Goal: Communication & Community: Ask a question

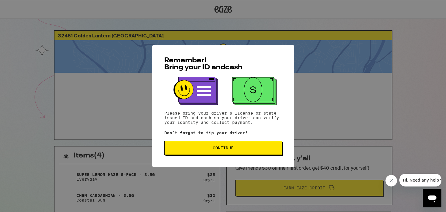
click at [242, 149] on span "Continue" at bounding box center [223, 148] width 108 height 4
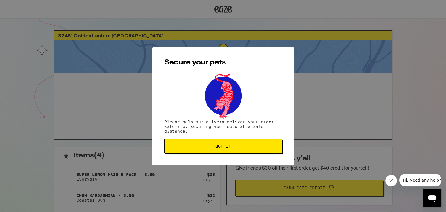
click at [242, 148] on span "Got it" at bounding box center [223, 146] width 108 height 4
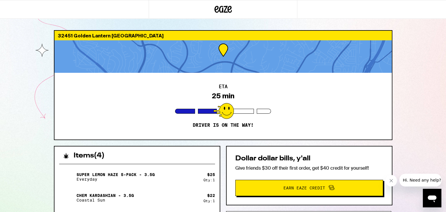
click at [219, 130] on div "ETA 25 min Driver is on the way!" at bounding box center [222, 106] width 337 height 67
click at [389, 181] on icon "Close message from company" at bounding box center [391, 180] width 5 height 5
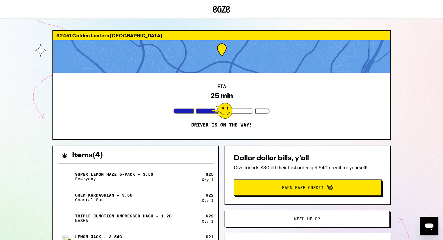
click at [99, 122] on div "ETA 25 min Driver is on the way!" at bounding box center [221, 106] width 337 height 67
click at [287, 134] on div "ETA 25 min Driver is on the way!" at bounding box center [221, 106] width 337 height 67
click at [163, 129] on div "ETA 25 min Driver is on the way!" at bounding box center [221, 106] width 337 height 67
click at [163, 128] on div "ETA 25 min Driver is on the way!" at bounding box center [221, 106] width 337 height 67
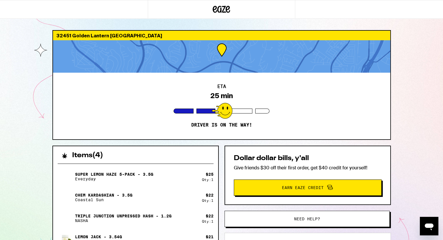
click at [20, 71] on div "32451 Golden Lantern Laguna Niguel 92677 ETA 25 min Driver is on the way! Items…" at bounding box center [221, 167] width 443 height 335
click at [178, 173] on div "Super Lemon Haze 5-Pack - 3.5g Everyday" at bounding box center [130, 177] width 144 height 16
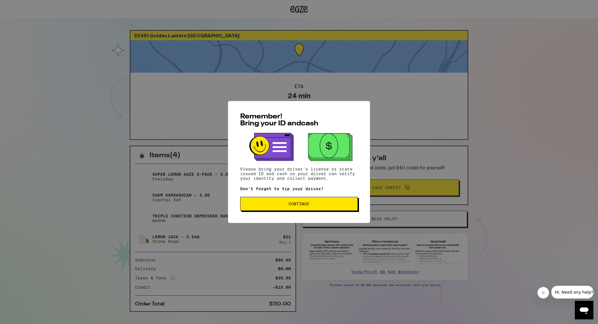
click at [309, 210] on button "Continue" at bounding box center [299, 204] width 118 height 14
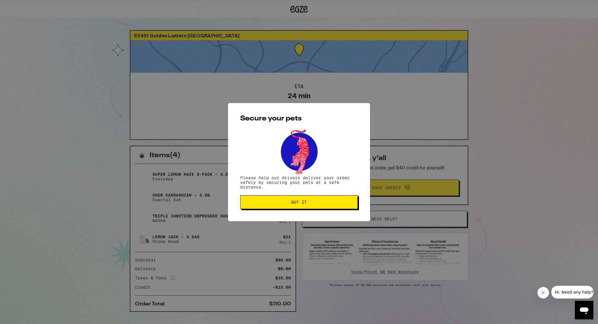
click at [309, 210] on div "Secure your pets Please help our drivers deliver your order safely by securing …" at bounding box center [299, 162] width 142 height 118
click at [305, 204] on span "Got it" at bounding box center [299, 202] width 16 height 4
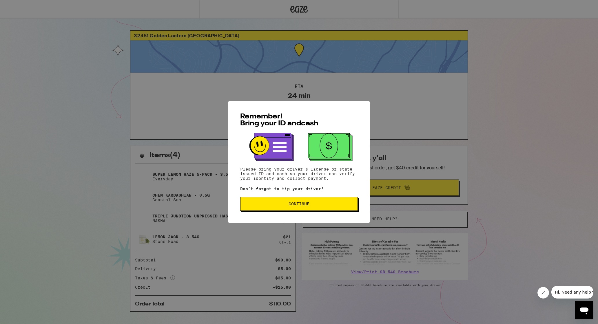
click at [249, 200] on button "Continue" at bounding box center [299, 204] width 118 height 14
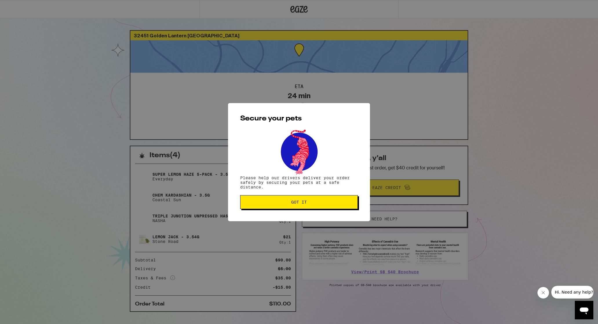
click at [260, 204] on span "Got it" at bounding box center [299, 202] width 108 height 4
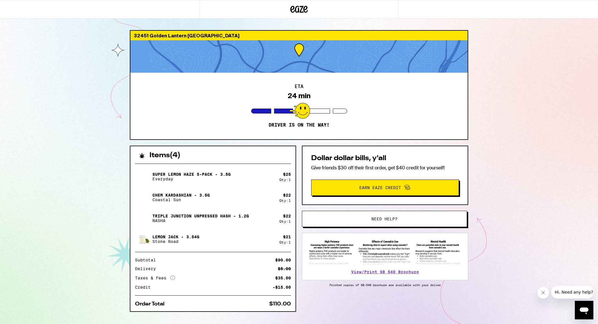
click at [210, 71] on div at bounding box center [298, 56] width 337 height 32
click at [161, 15] on div at bounding box center [99, 9] width 199 height 19
click at [111, 19] on div "32451 Golden Lantern Laguna Niguel 92677 ETA 24 min Driver is on the way! Items…" at bounding box center [299, 167] width 598 height 335
drag, startPoint x: 111, startPoint y: 19, endPoint x: 102, endPoint y: 19, distance: 8.7
click at [106, 19] on div "32451 Golden Lantern Laguna Niguel 92677 ETA 24 min Driver is on the way! Items…" at bounding box center [299, 167] width 598 height 335
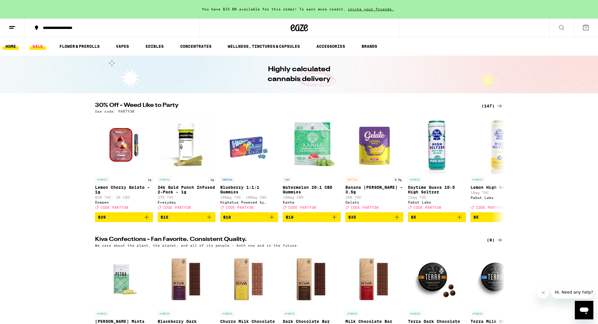
click at [35, 47] on link "SALE" at bounding box center [38, 46] width 16 height 7
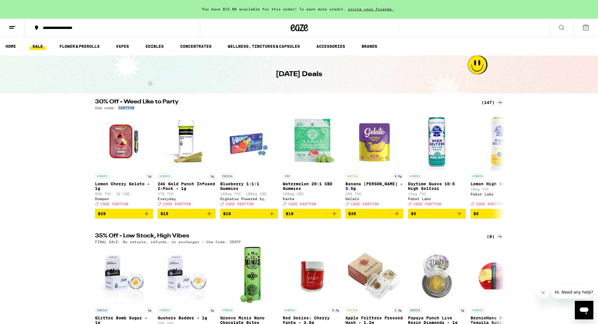
drag, startPoint x: 135, startPoint y: 108, endPoint x: 117, endPoint y: 108, distance: 18.3
click at [117, 108] on div "Use code: PARTY30" at bounding box center [299, 108] width 408 height 4
copy p "PARTY30"
click at [501, 169] on icon at bounding box center [499, 165] width 7 height 7
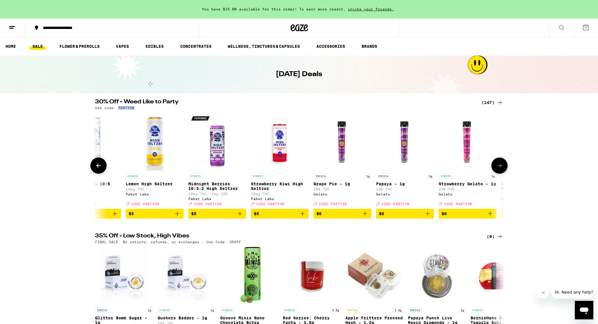
click at [501, 168] on icon at bounding box center [499, 166] width 5 height 4
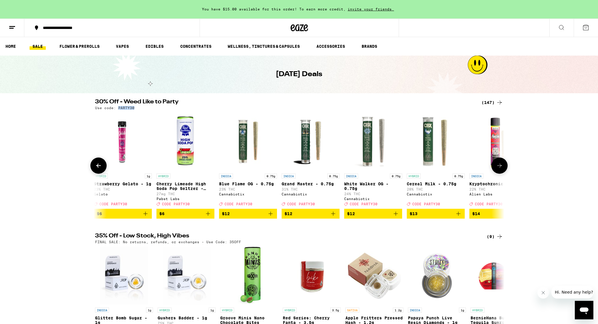
click at [501, 168] on icon at bounding box center [499, 166] width 5 height 4
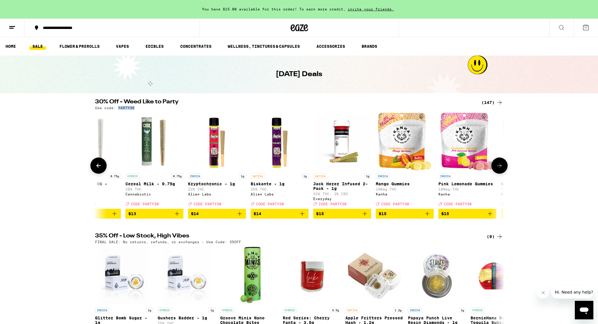
scroll to position [0, 1035]
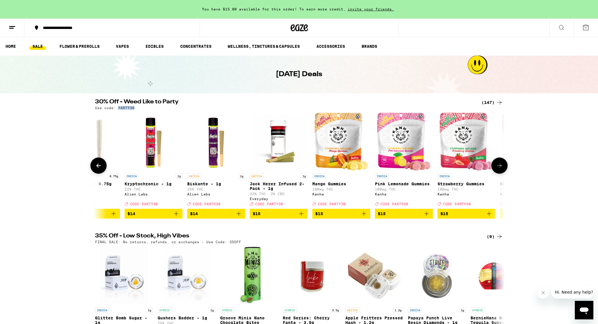
click at [501, 168] on icon at bounding box center [499, 166] width 5 height 4
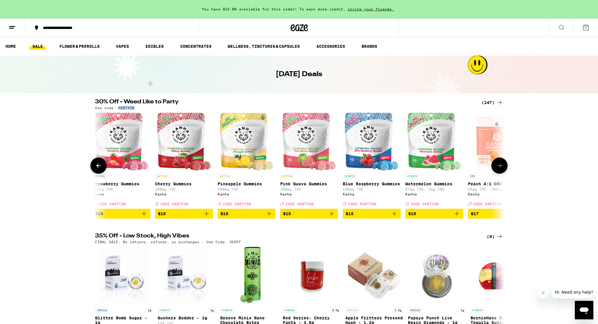
click at [501, 168] on icon at bounding box center [499, 166] width 5 height 4
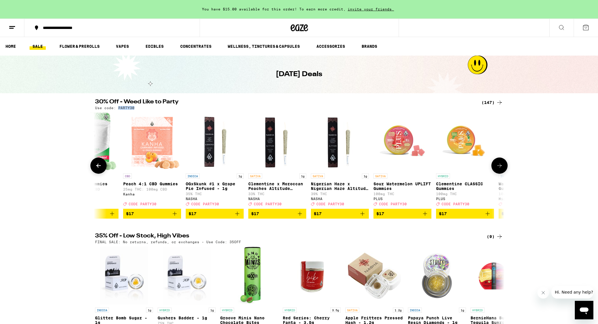
click at [501, 168] on icon at bounding box center [499, 166] width 5 height 4
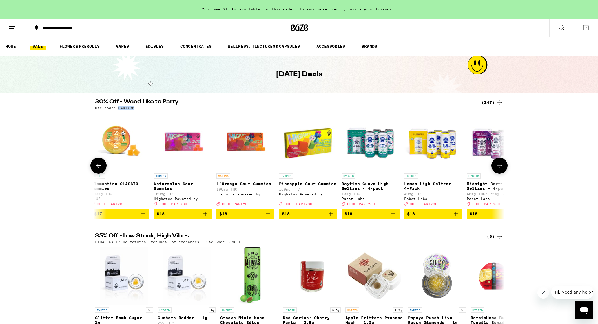
click at [501, 168] on icon at bounding box center [499, 166] width 5 height 4
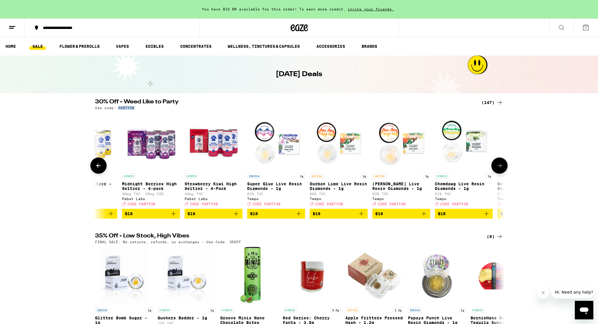
click at [501, 168] on icon at bounding box center [499, 166] width 5 height 4
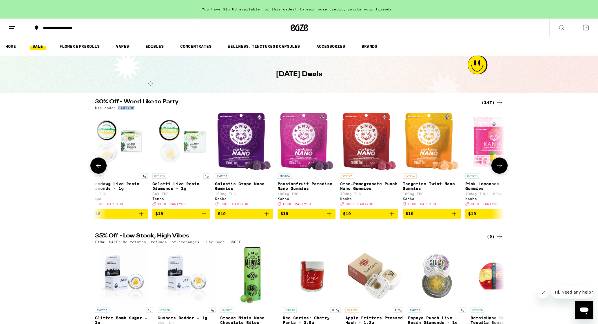
click at [501, 168] on icon at bounding box center [499, 166] width 5 height 4
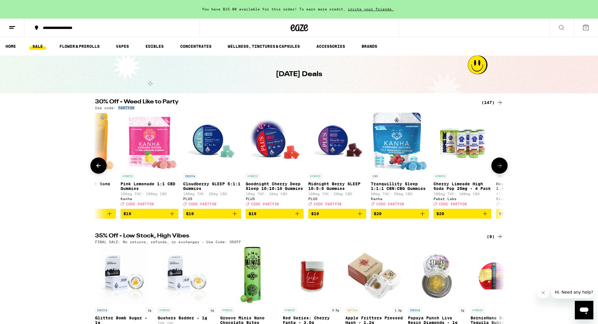
click at [501, 168] on icon at bounding box center [499, 166] width 5 height 4
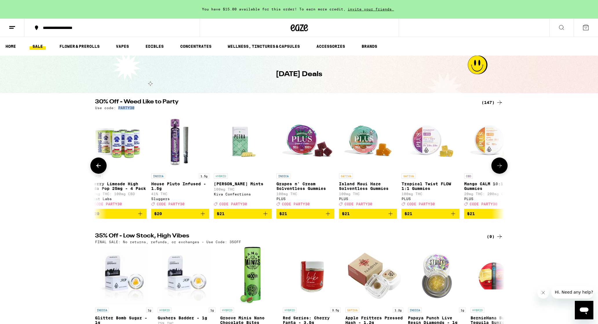
click at [501, 168] on icon at bounding box center [499, 166] width 5 height 4
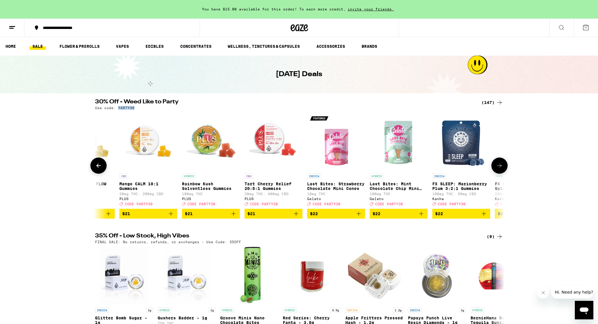
click at [501, 168] on icon at bounding box center [499, 166] width 5 height 4
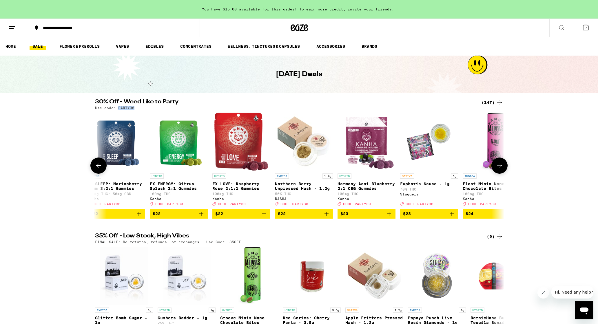
click at [501, 168] on icon at bounding box center [499, 166] width 5 height 4
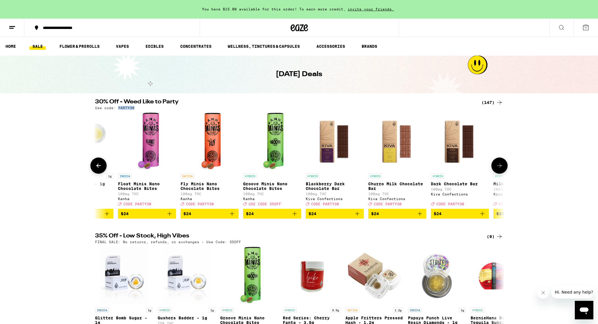
click at [501, 168] on icon at bounding box center [499, 166] width 5 height 4
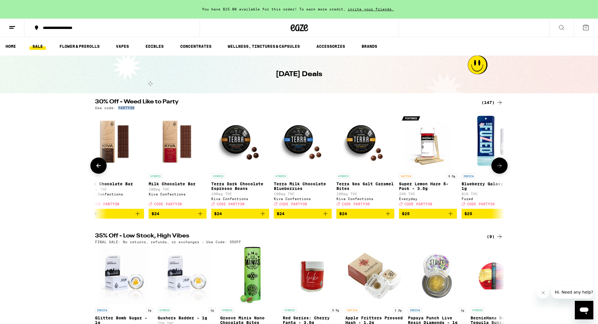
click at [501, 168] on icon at bounding box center [499, 166] width 5 height 4
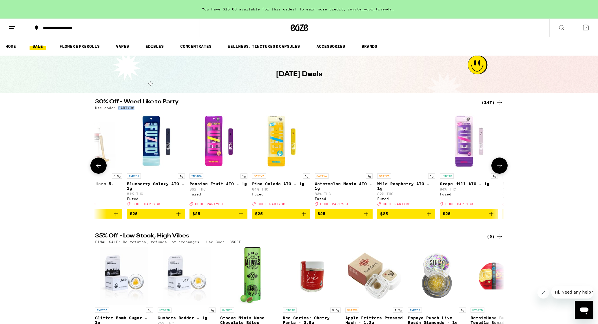
scroll to position [0, 5173]
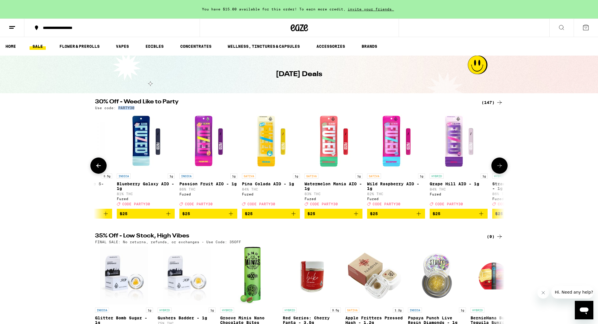
click at [94, 168] on button at bounding box center [98, 166] width 16 height 16
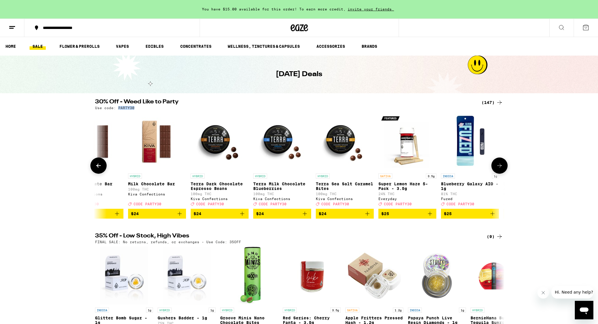
scroll to position [0, 4829]
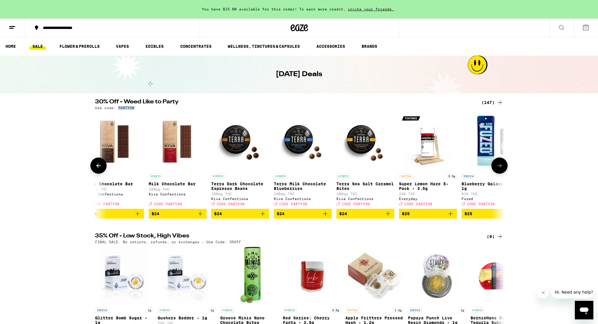
click at [426, 160] on img "Open page for Super Lemon Haze 5-Pack - 3.5g from Everyday" at bounding box center [428, 142] width 58 height 58
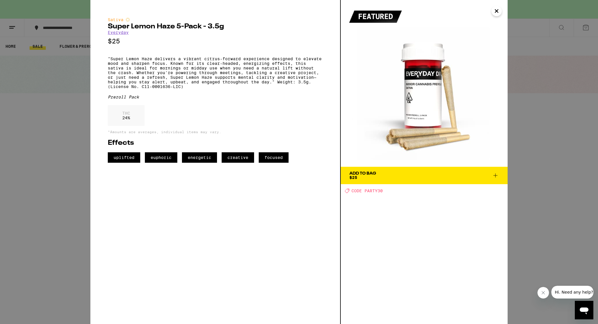
click at [382, 175] on span "Add To Bag $25" at bounding box center [424, 176] width 150 height 8
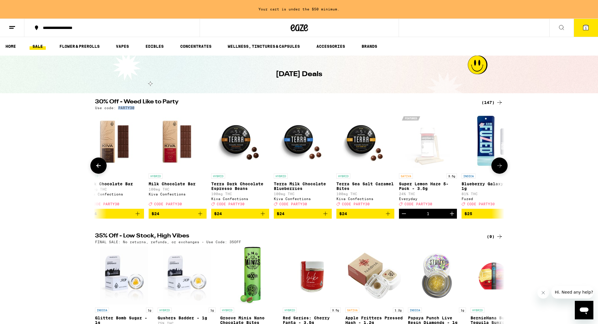
click at [497, 169] on icon at bounding box center [499, 165] width 7 height 7
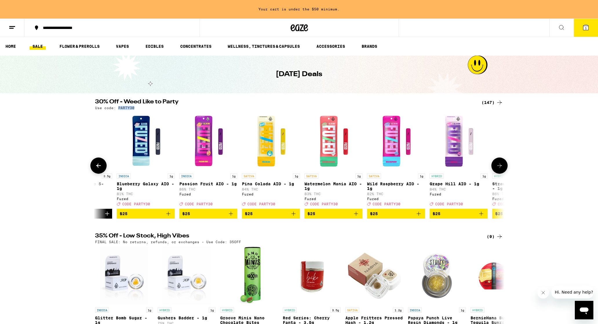
click at [497, 169] on icon at bounding box center [499, 165] width 7 height 7
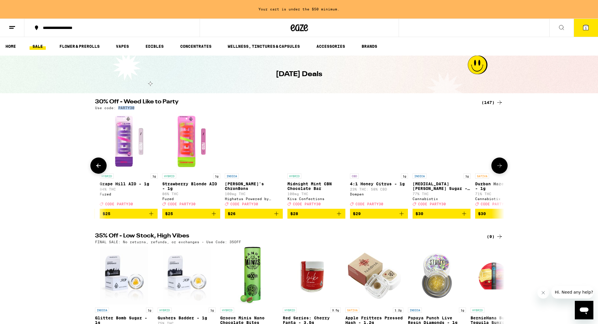
scroll to position [0, 5519]
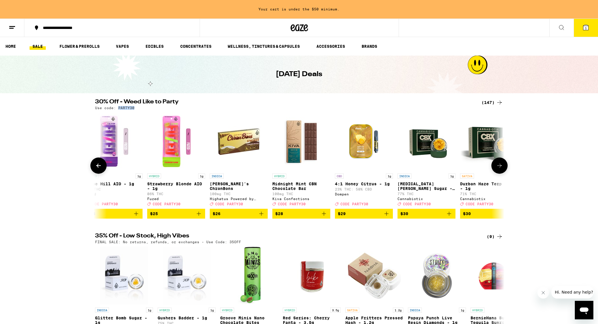
click at [497, 169] on icon at bounding box center [499, 165] width 7 height 7
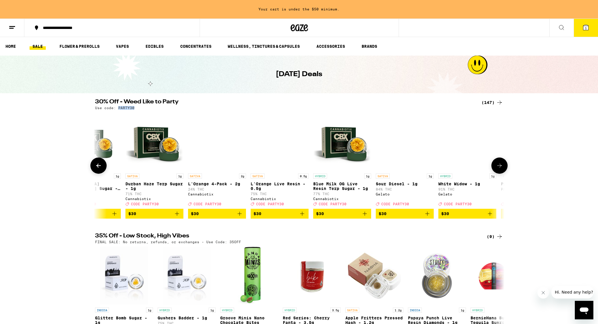
scroll to position [0, 5863]
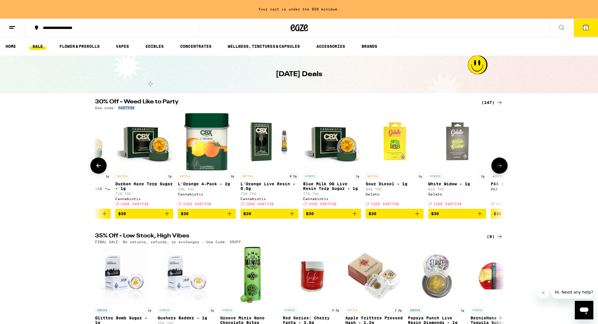
click at [497, 169] on icon at bounding box center [499, 165] width 7 height 7
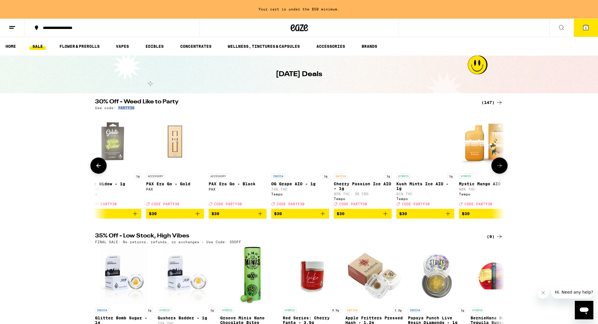
click at [497, 169] on icon at bounding box center [499, 165] width 7 height 7
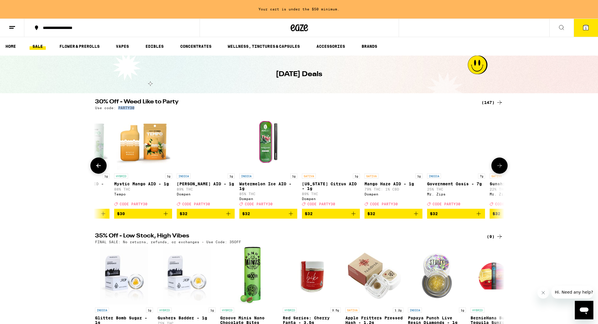
click at [497, 169] on icon at bounding box center [499, 165] width 7 height 7
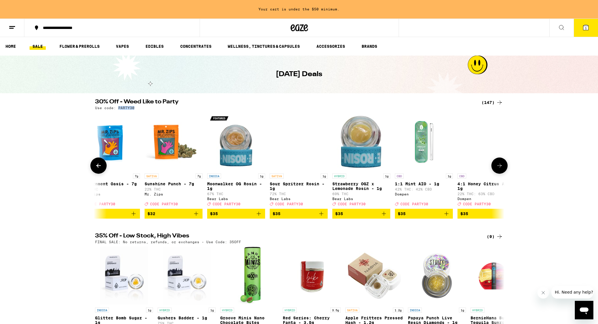
click at [497, 169] on icon at bounding box center [499, 165] width 7 height 7
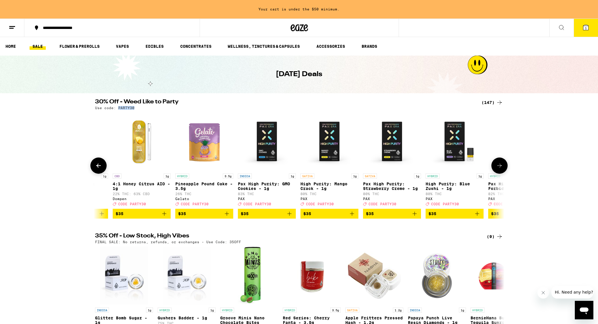
click at [497, 169] on icon at bounding box center [499, 165] width 7 height 7
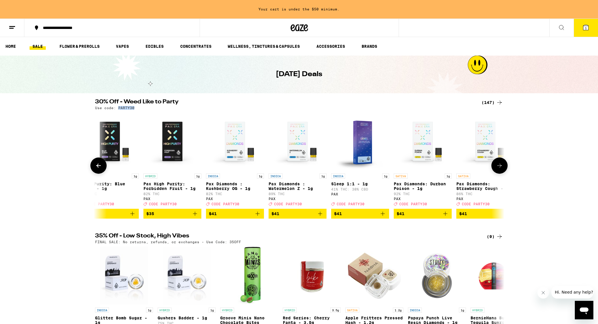
click at [497, 169] on icon at bounding box center [499, 165] width 7 height 7
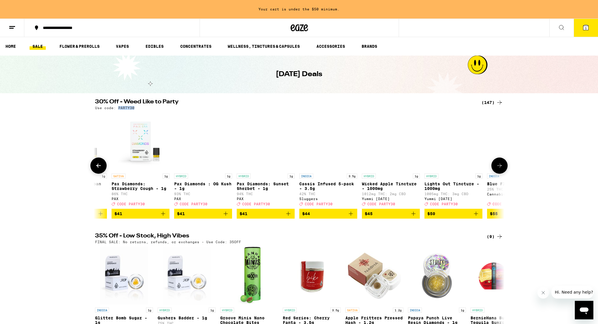
click at [497, 169] on icon at bounding box center [499, 165] width 7 height 7
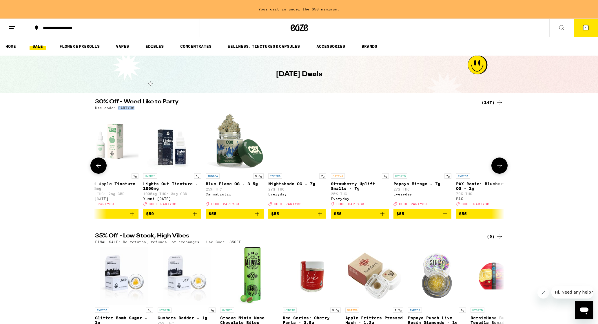
scroll to position [0, 8278]
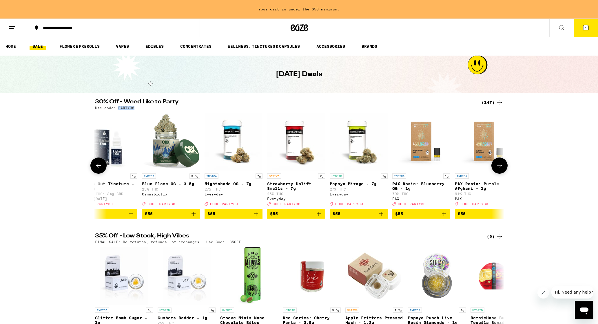
click at [497, 169] on icon at bounding box center [499, 165] width 7 height 7
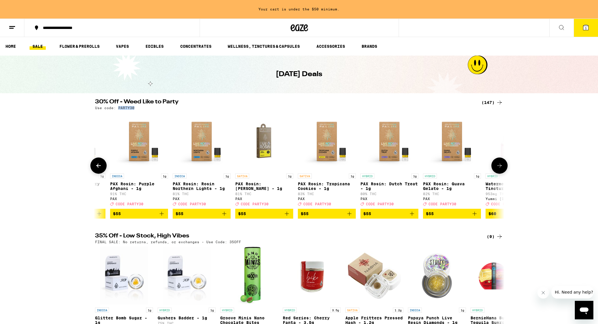
click at [497, 169] on icon at bounding box center [499, 165] width 7 height 7
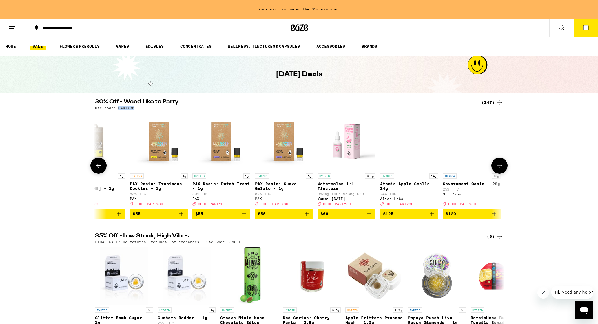
scroll to position [0, 8793]
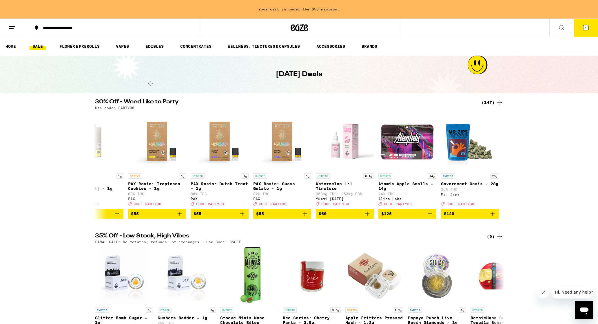
drag, startPoint x: 497, startPoint y: 169, endPoint x: 525, endPoint y: 203, distance: 44.4
click at [525, 203] on div "30% Off - Weed Like to Party (147) Use code: PARTY30 HYBRID 1g Lemon Cherry Gel…" at bounding box center [299, 159] width 598 height 120
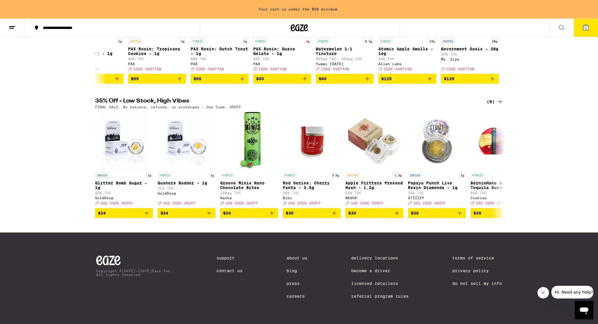
scroll to position [145, 0]
click at [502, 164] on icon at bounding box center [499, 164] width 7 height 7
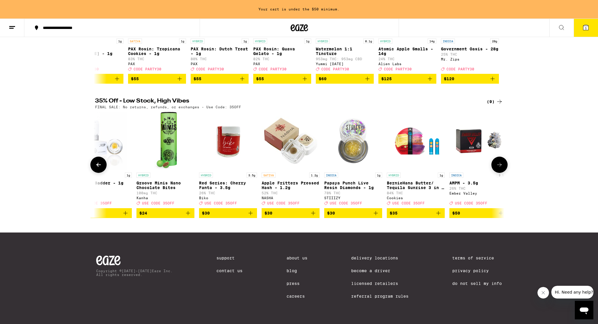
scroll to position [0, 155]
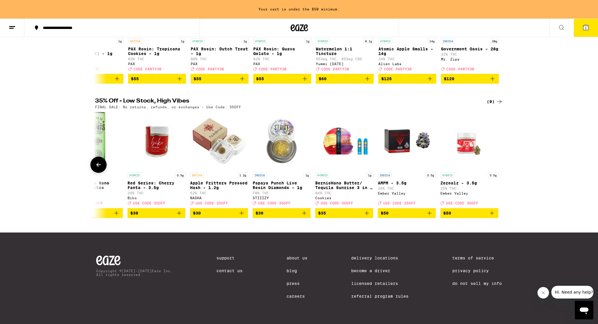
click at [502, 164] on div at bounding box center [499, 165] width 16 height 16
click at [94, 162] on div at bounding box center [98, 165] width 16 height 16
click at [96, 162] on icon at bounding box center [98, 164] width 7 height 7
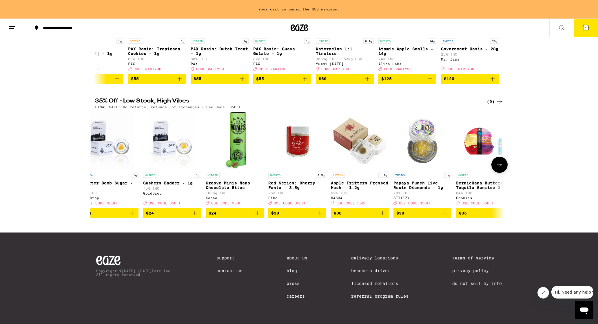
scroll to position [0, 0]
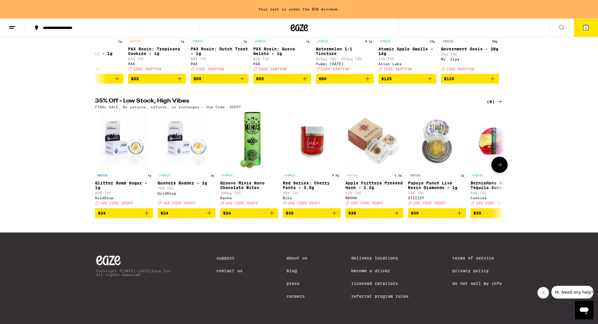
click at [96, 162] on div at bounding box center [98, 165] width 16 height 16
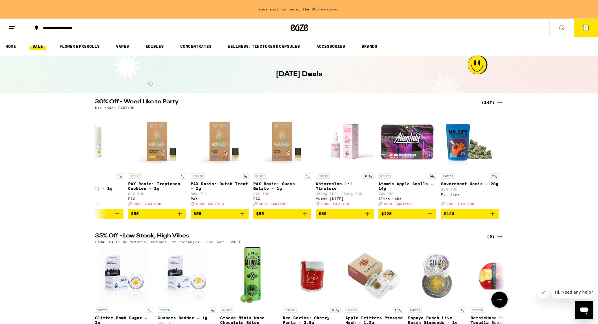
scroll to position [146, 0]
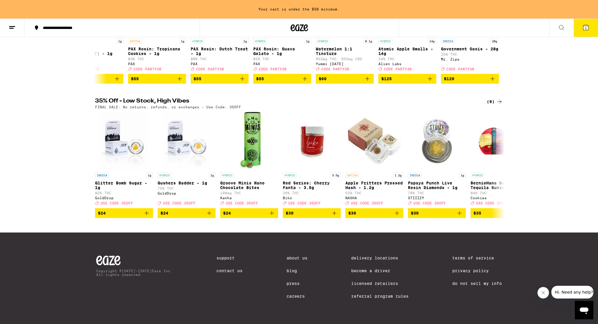
click at [223, 270] on link "Contact Us" at bounding box center [229, 271] width 26 height 5
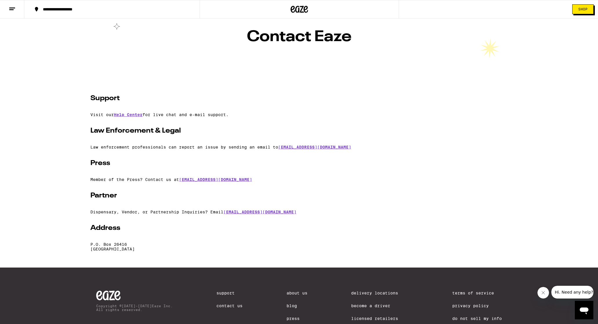
scroll to position [26, 0]
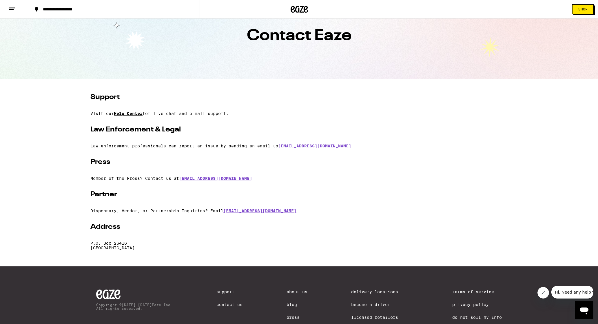
click at [138, 114] on link "Help Center" at bounding box center [128, 113] width 29 height 5
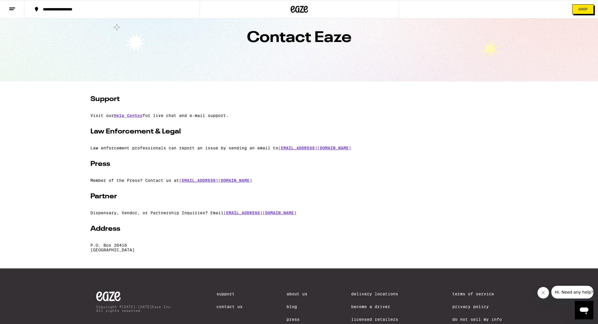
scroll to position [23, 0]
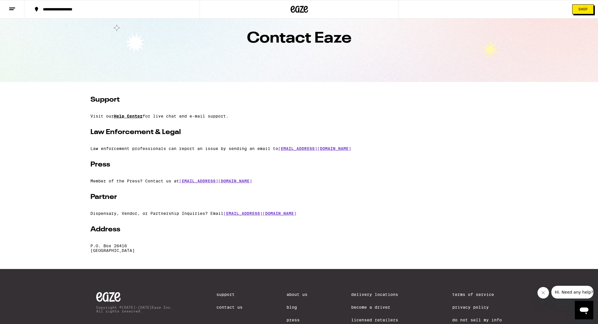
click at [130, 115] on link "Help Center" at bounding box center [128, 116] width 29 height 5
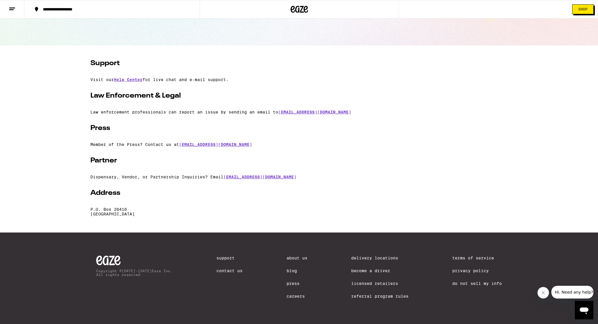
scroll to position [0, 0]
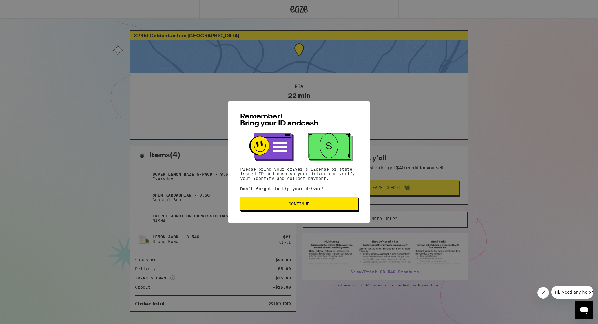
click at [290, 203] on span "Continue" at bounding box center [299, 204] width 21 height 4
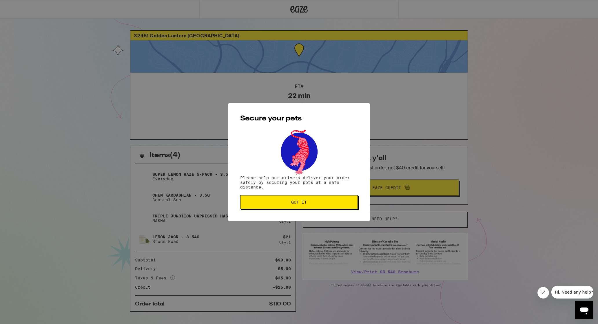
click at [290, 203] on span "Got it" at bounding box center [299, 202] width 108 height 4
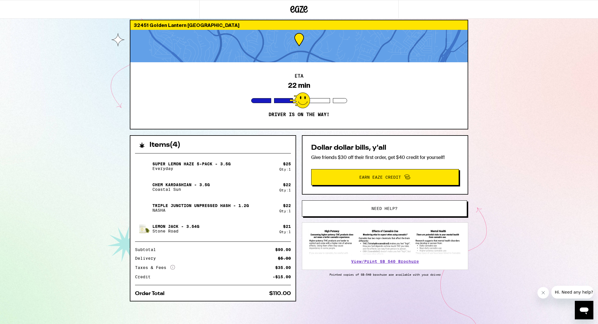
click at [374, 209] on span "Need help?" at bounding box center [384, 209] width 26 height 4
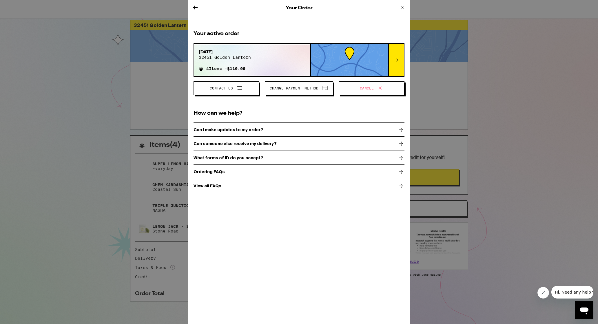
click at [232, 91] on span "Contact Us" at bounding box center [227, 89] width 56 height 8
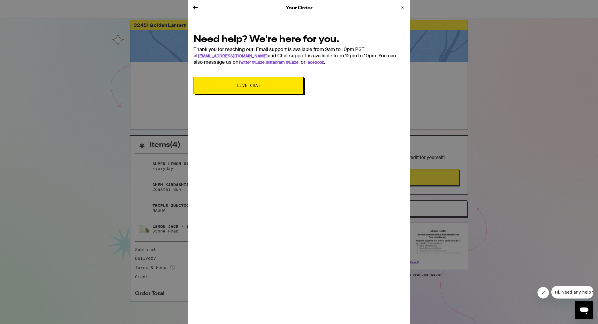
click at [232, 91] on button "Live Chat" at bounding box center [249, 85] width 110 height 17
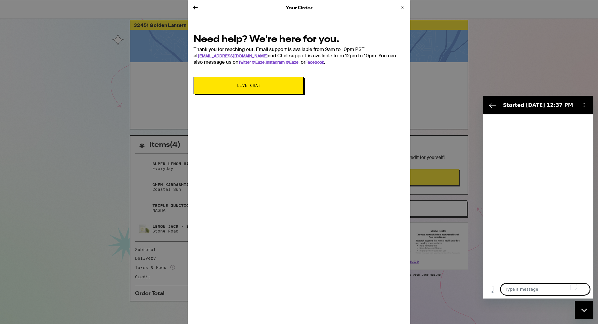
type textarea "x"
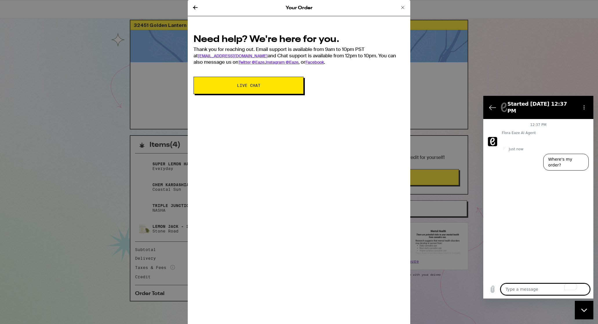
click at [531, 290] on textarea "To enrich screen reader interactions, please activate Accessibility in Grammarl…" at bounding box center [545, 290] width 89 height 12
type textarea "H"
type textarea "x"
type textarea "Hi"
type textarea "x"
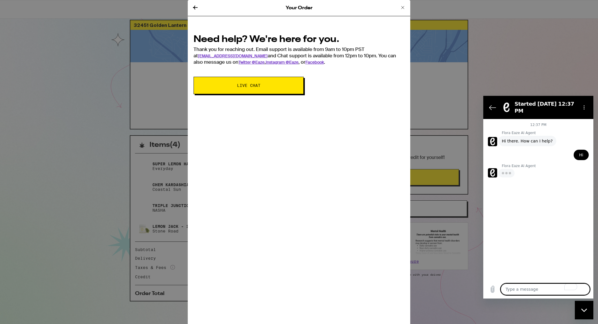
type textarea "x"
click at [527, 292] on textarea "To enrich screen reader interactions, please activate Accessibility in Grammarl…" at bounding box center [545, 290] width 89 height 12
type textarea "PARTY30"
type textarea "x"
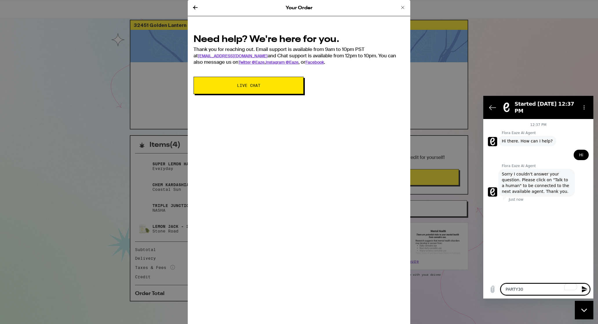
type textarea "PARTY30"
type textarea "x"
drag, startPoint x: 531, startPoint y: 289, endPoint x: 493, endPoint y: 283, distance: 38.3
click at [493, 284] on div "Type a message PARTY30 x" at bounding box center [538, 289] width 110 height 19
type textarea "I"
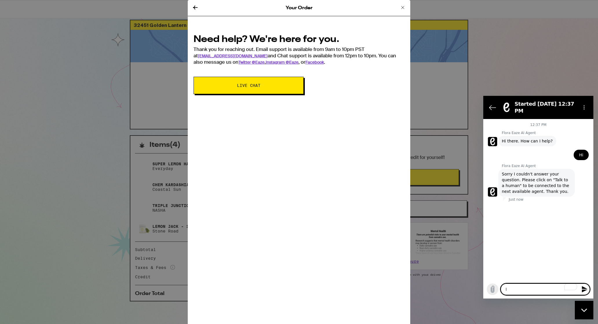
type textarea "x"
type textarea "I"
type textarea "x"
type textarea "I d"
type textarea "x"
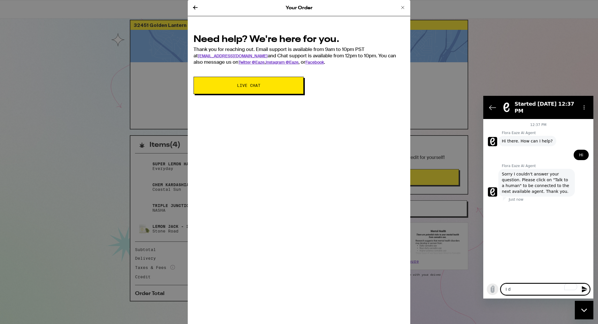
type textarea "I di"
type textarea "x"
type textarea "I di d"
type textarea "x"
type textarea "I di"
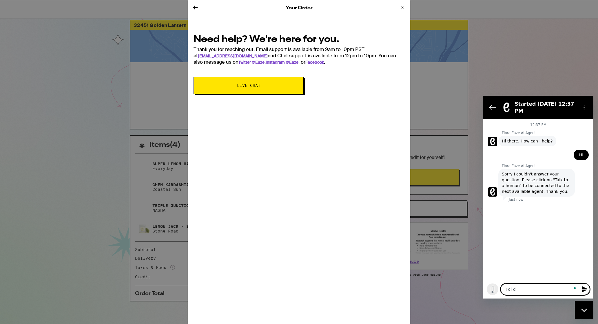
type textarea "x"
type textarea "I di"
type textarea "x"
type textarea "I d"
type textarea "x"
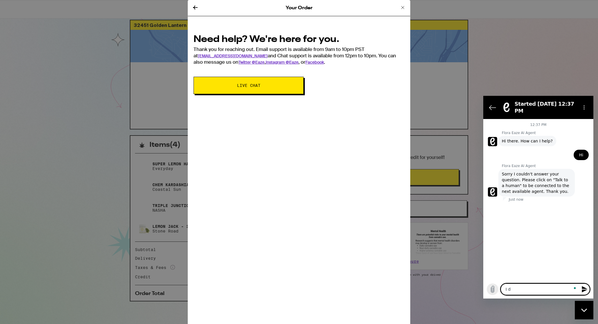
type textarea "I do"
type textarea "x"
type textarea "I dod"
type textarea "x"
type textarea "I do"
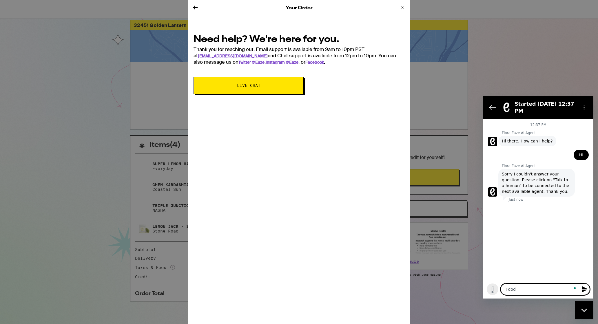
type textarea "x"
type textarea "I d"
type textarea "x"
type textarea "I do"
type textarea "x"
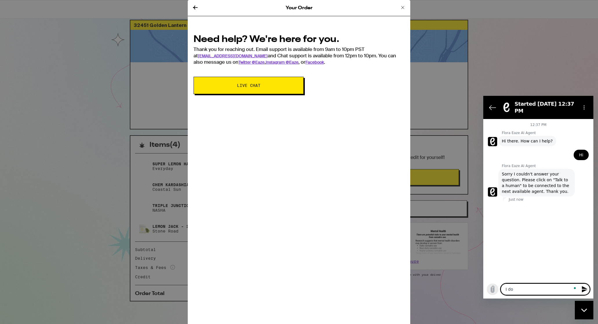
type textarea "I do"
type textarea "x"
type textarea "I do n"
type textarea "x"
type textarea "I do no"
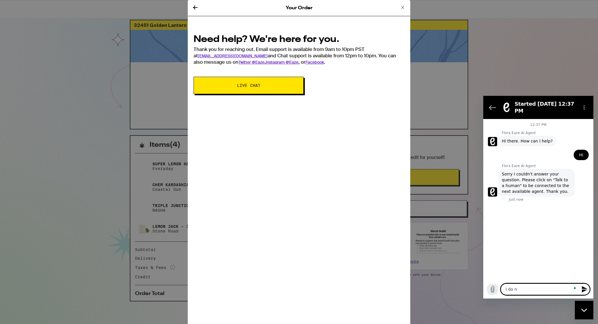
type textarea "x"
type textarea "I do not"
type textarea "x"
type textarea "I do not"
type textarea "x"
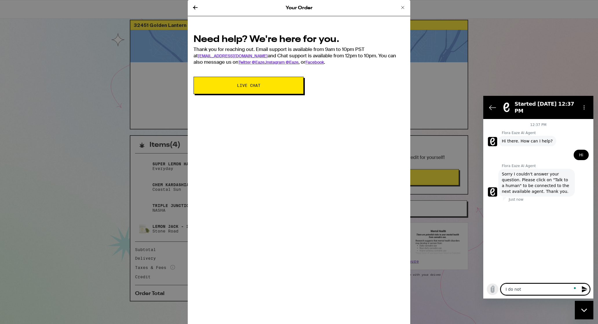
type textarea "I do not s"
type textarea "x"
type textarea "I do not se"
type textarea "x"
type textarea "I do not see"
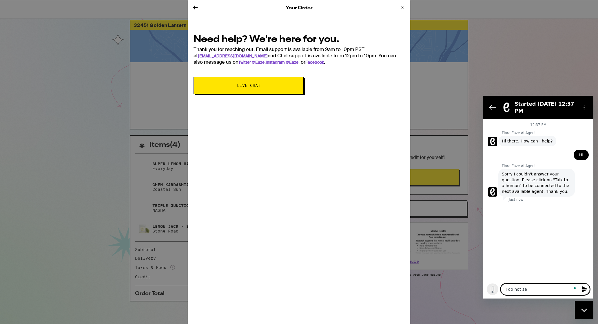
type textarea "x"
type textarea "I do not see"
type textarea "x"
type textarea "I do not see t"
type textarea "x"
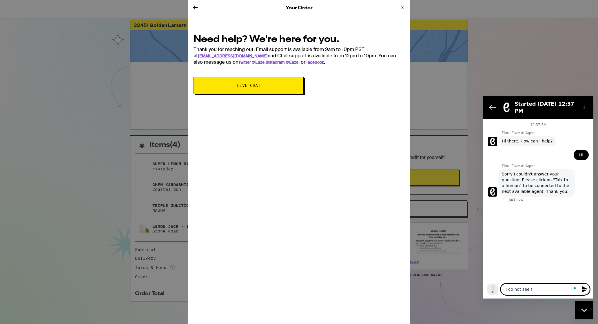
type textarea "I do not see th"
type textarea "x"
type textarea "I do not see the"
type textarea "x"
type textarea "I do not see the"
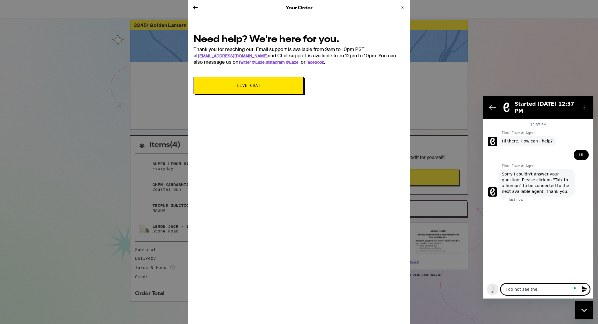
type textarea "x"
type textarea "I do not see the d"
type textarea "x"
type textarea "I do not see the di"
type textarea "x"
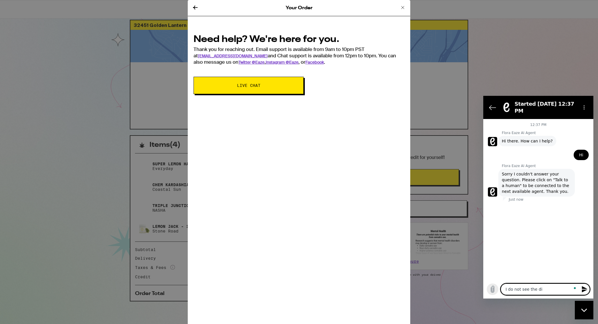
type textarea "I do not see the dis"
type textarea "x"
type textarea "I do not see the disc"
type textarea "x"
type textarea "I do not see the disco"
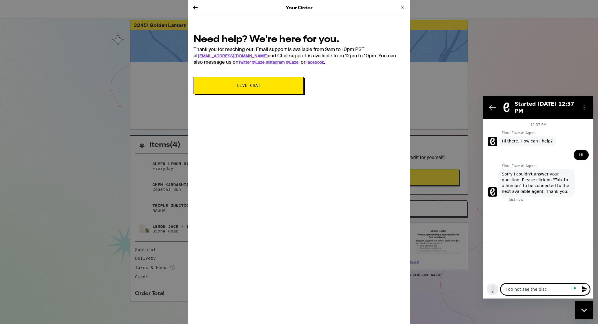
type textarea "x"
type textarea "I do not see the discou"
type textarea "x"
type textarea "I do not see the discoun"
type textarea "x"
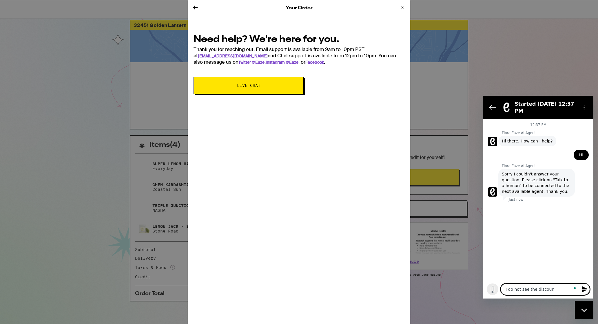
type textarea "I do not see the discount"
type textarea "x"
type textarea "I do not see the discount"
type textarea "x"
type textarea "I do not see the discount c"
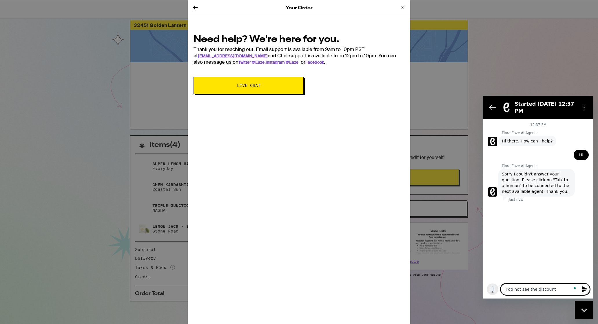
type textarea "x"
type textarea "I do not see the discount co"
type textarea "x"
type textarea "I do not see the discount cod"
type textarea "x"
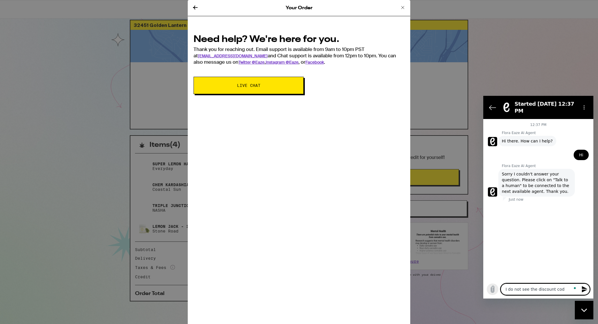
type textarea "I do not see the discount code"
type textarea "x"
type textarea "I do not see the discount code"
type textarea "x"
type textarea "I do not see the discount code o"
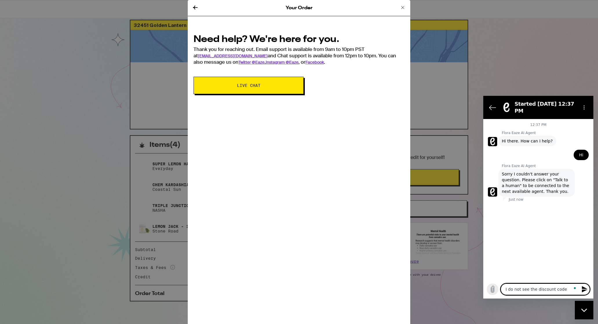
type textarea "x"
type textarea "I do not see the discount code on"
type textarea "x"
type textarea "I do not see the discount code on"
type textarea "x"
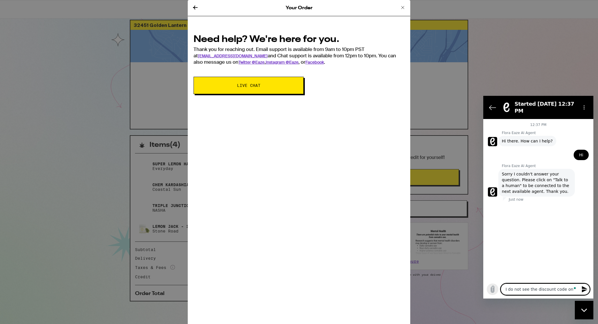
type textarea "I do not see the discount code on m"
type textarea "x"
type textarea "I do not see the discount code on my"
type textarea "x"
type textarea "I do not see the discount code on my"
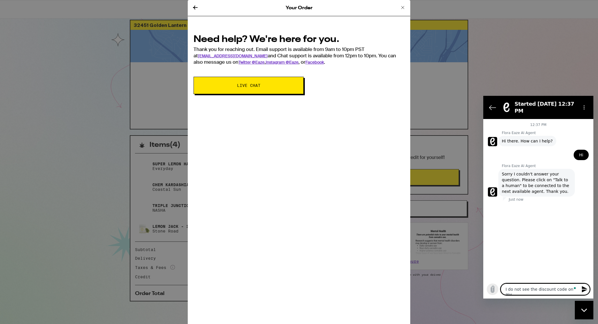
type textarea "x"
type textarea "I do not see the discount code on my o"
type textarea "x"
type textarea "I do not see the discount code on my or"
type textarea "x"
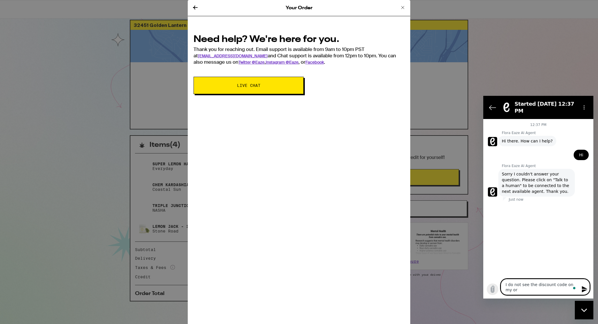
type textarea "I do not see the discount code on my ord"
type textarea "x"
type textarea "I do not see the discount code on my ordre"
type textarea "x"
type textarea "I do not see the discount code on my ordre"
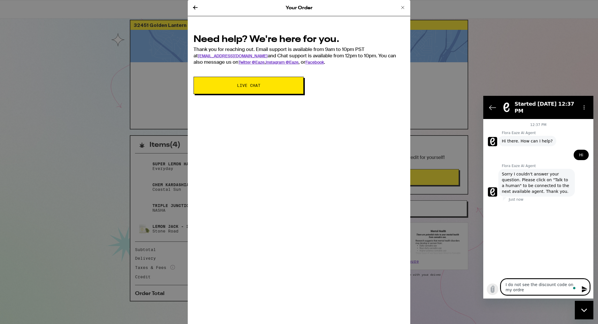
type textarea "x"
type textarea "I do not see the discount code on my ordre PARTY30"
type textarea "x"
type textarea "I do not see the discount code on my ordre PARTY30?"
type textarea "x"
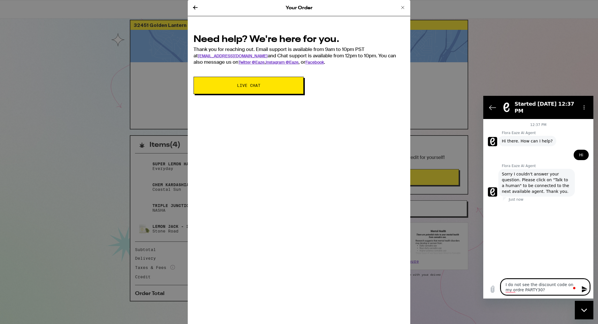
click at [402, 3] on div "Your Order" at bounding box center [299, 8] width 223 height 16
click at [402, 6] on icon at bounding box center [402, 7] width 7 height 7
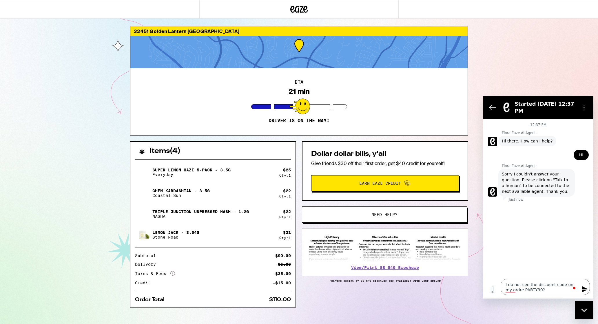
scroll to position [10, 0]
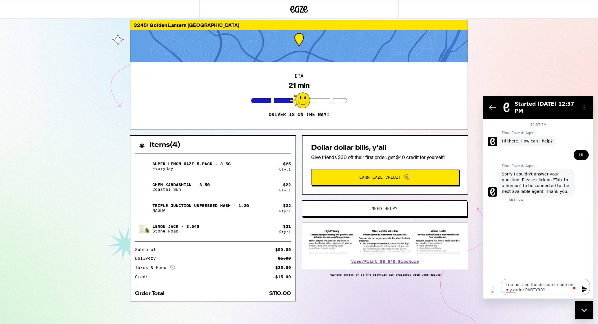
click at [509, 293] on textarea "I do not see the discount code on my ordre PARTY30?" at bounding box center [545, 287] width 89 height 16
type textarea "I do not see the discount code on my order PARTY30?"
type textarea "x"
type textarea "I do not see the discount code on my order PARTY30?"
click at [581, 307] on div "Close messaging window" at bounding box center [584, 310] width 17 height 17
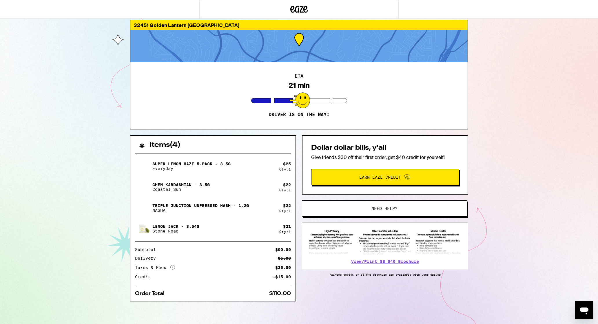
click at [581, 308] on icon "Open messaging window" at bounding box center [584, 310] width 10 height 10
type textarea "x"
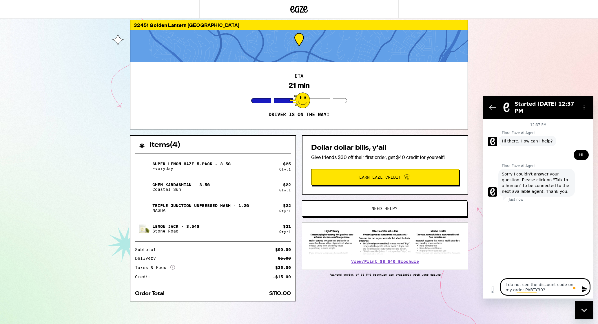
click at [581, 289] on icon "Send message" at bounding box center [584, 289] width 7 height 7
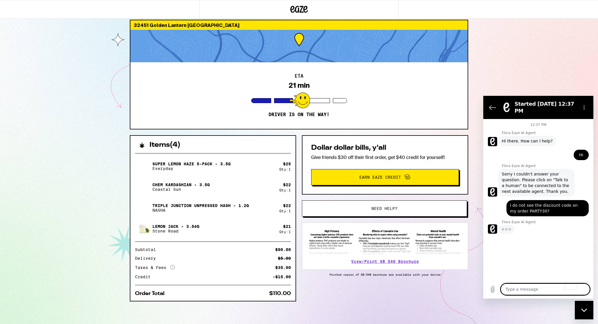
type textarea "x"
click at [491, 106] on icon "Back to the conversation list" at bounding box center [492, 107] width 6 height 4
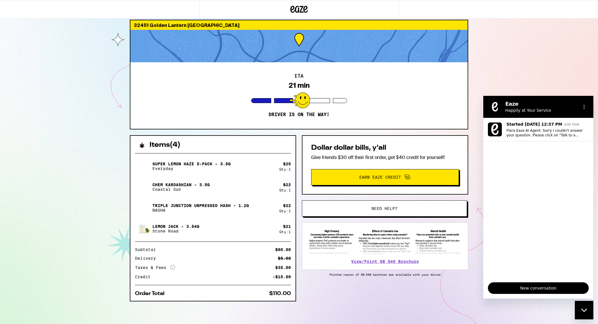
click at [491, 106] on figure at bounding box center [495, 107] width 12 height 12
click at [500, 107] on figure at bounding box center [495, 107] width 12 height 12
click at [514, 107] on h2 "Eaze" at bounding box center [540, 104] width 71 height 7
click at [540, 124] on p "Started [DATE] 12:37 PM" at bounding box center [535, 124] width 56 height 6
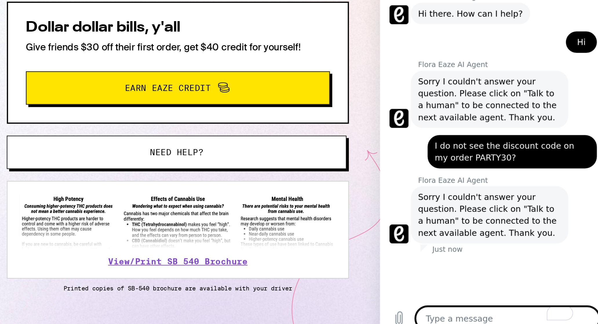
scroll to position [10, 0]
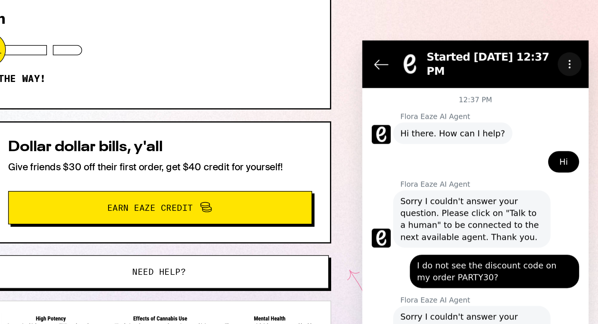
click at [462, 52] on icon "Options menu" at bounding box center [463, 52] width 5 height 5
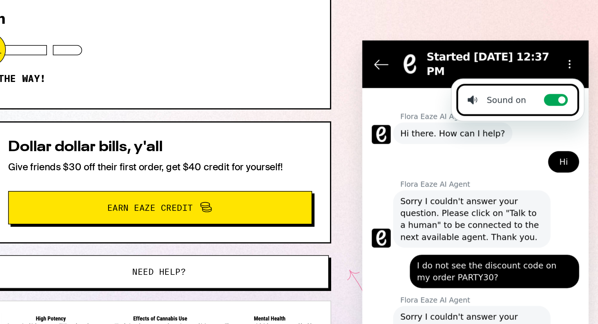
click at [432, 70] on div "Sound on" at bounding box center [428, 69] width 28 height 6
checkbox input "false"
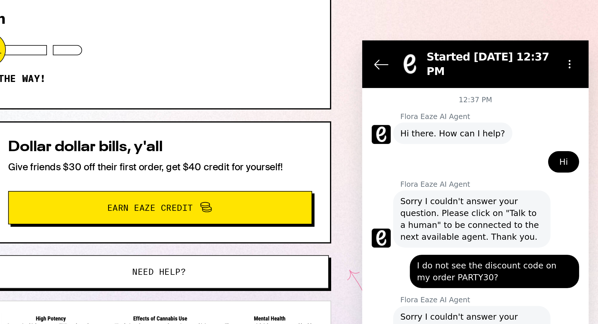
click at [432, 70] on div "12:37 PM" at bounding box center [417, 69] width 110 height 5
click at [461, 50] on icon "Options menu" at bounding box center [463, 52] width 5 height 5
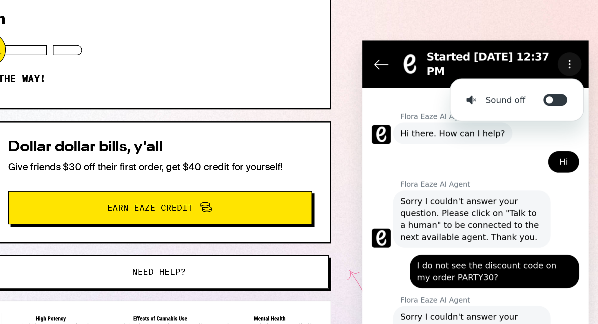
click at [460, 54] on button "Options menu" at bounding box center [463, 52] width 12 height 12
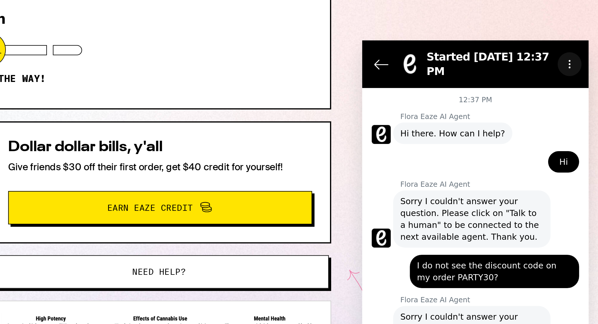
click at [463, 51] on icon "Options menu" at bounding box center [463, 52] width 5 height 5
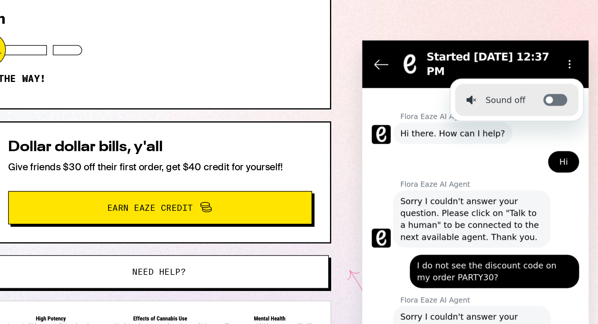
click at [458, 68] on label "Toggle sound notifications" at bounding box center [456, 69] width 12 height 6
click at [458, 68] on input "Toggle sound notifications" at bounding box center [456, 69] width 12 height 6
checkbox input "true"
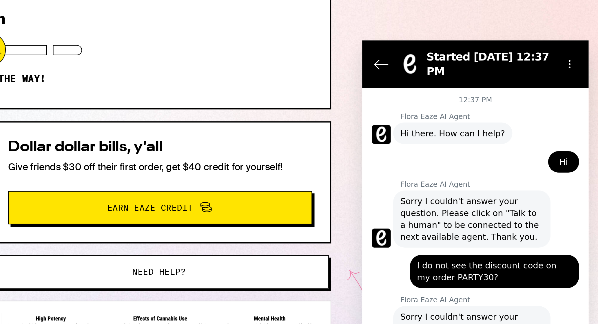
click at [404, 98] on div "says: Hi" at bounding box center [414, 98] width 105 height 14
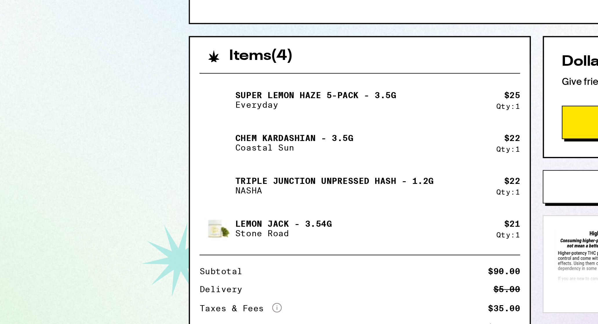
scroll to position [0, 0]
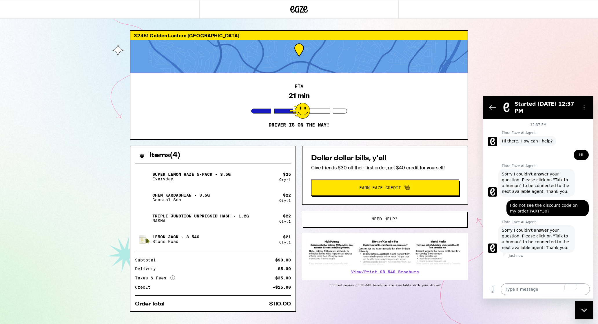
click at [519, 289] on textarea "To enrich screen reader interactions, please activate Accessibility in Grammarl…" at bounding box center [545, 290] width 89 height 12
click at [518, 235] on span "Sorry I couldn't answer your question. Please click on "Talk to a human" to be …" at bounding box center [537, 238] width 70 height 23
click at [513, 254] on p "Just now" at bounding box center [516, 256] width 15 height 5
click at [513, 213] on span "I do not see the discount code on my order PARTY30?" at bounding box center [547, 209] width 75 height 12
click at [520, 135] on p "Flora Eaze AI Agent" at bounding box center [548, 133] width 92 height 5
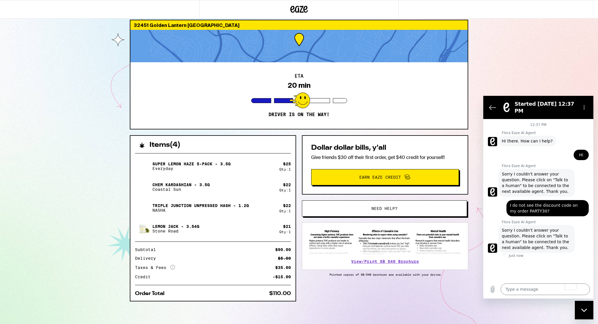
scroll to position [10, 0]
click at [520, 291] on textarea "To enrich screen reader interactions, please activate Accessibility in Grammarl…" at bounding box center [545, 290] width 89 height 12
paste textarea "PARTY30"
type textarea "PARTY30"
type textarea "x"
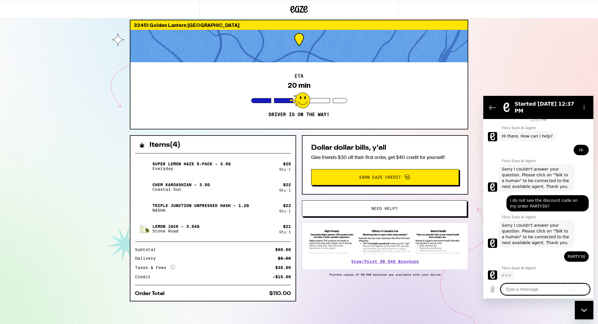
scroll to position [4, 0]
type textarea "x"
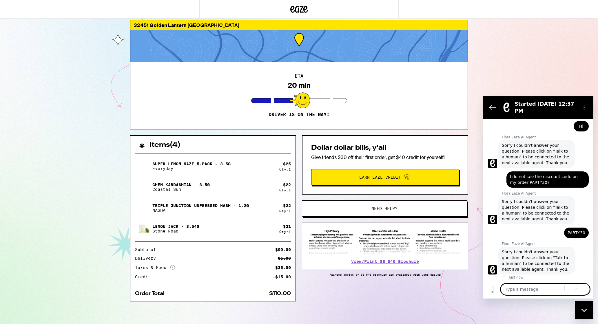
scroll to position [30, 0]
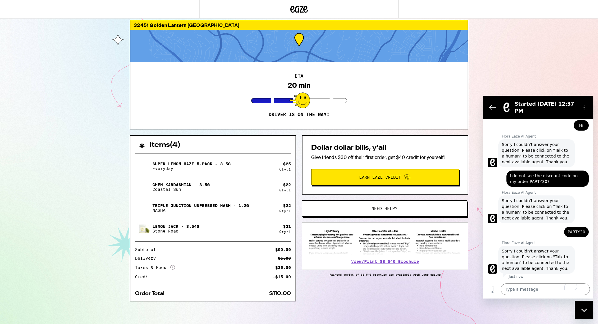
click at [535, 263] on span "Sorry I couldn't answer your question. Please click on "Talk to a human" to be …" at bounding box center [537, 259] width 70 height 23
click at [544, 265] on span "Sorry I couldn't answer your question. Please click on "Talk to a human" to be …" at bounding box center [537, 259] width 70 height 23
click at [492, 268] on figure at bounding box center [492, 269] width 9 height 9
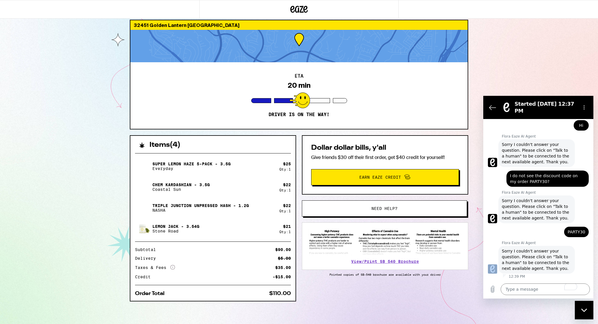
scroll to position [0, 0]
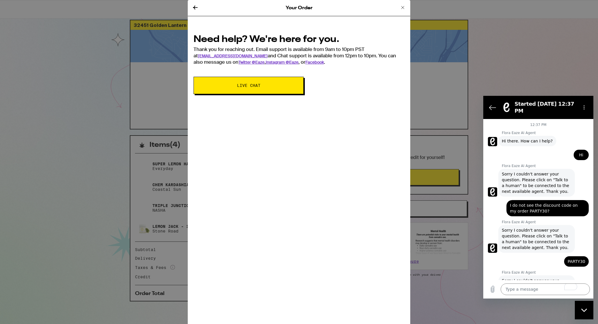
click at [194, 10] on icon at bounding box center [195, 7] width 7 height 7
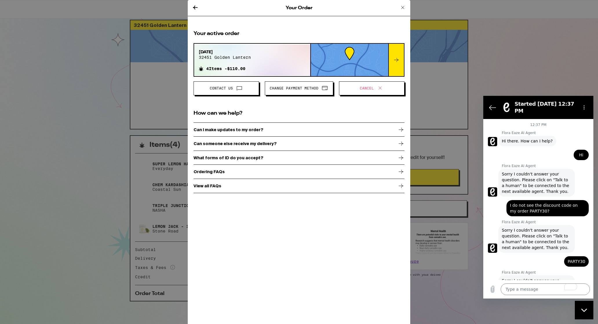
click at [193, 8] on icon at bounding box center [195, 7] width 7 height 7
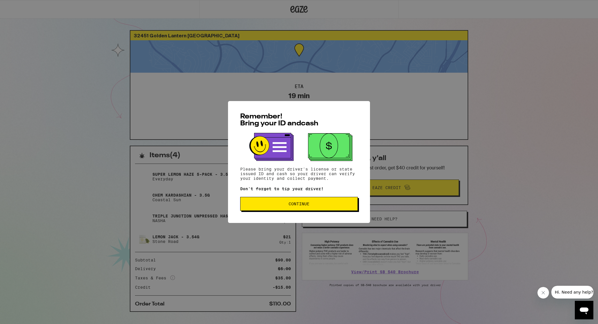
click at [291, 203] on span "Continue" at bounding box center [299, 204] width 21 height 4
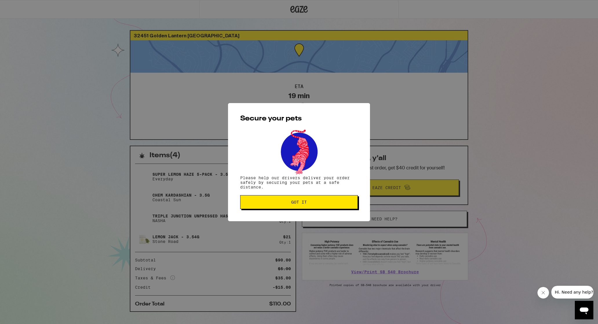
click at [291, 203] on span "Got it" at bounding box center [299, 202] width 108 height 4
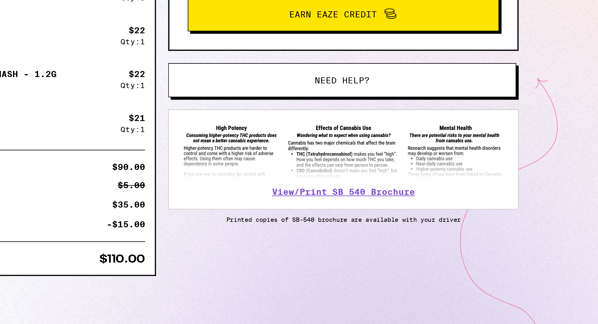
scroll to position [10, 0]
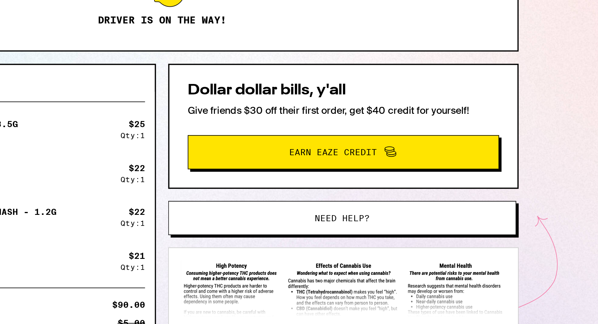
click at [383, 207] on span "Need help?" at bounding box center [384, 209] width 26 height 4
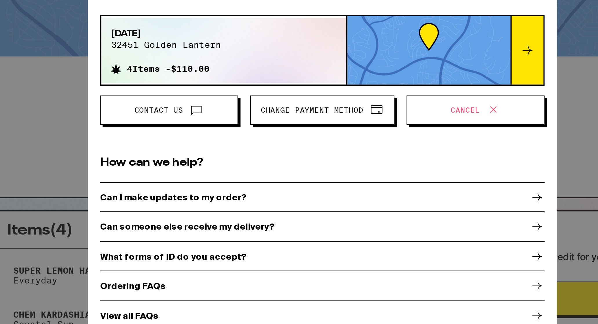
click at [240, 89] on icon at bounding box center [239, 88] width 7 height 7
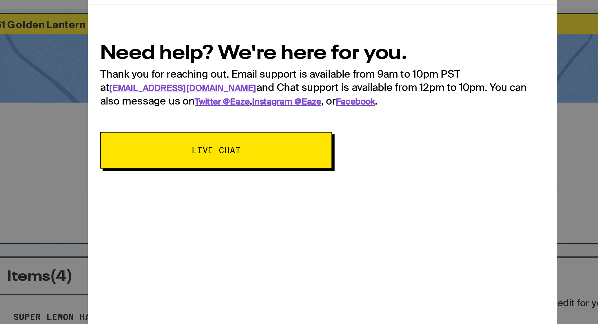
click at [255, 86] on span "Live Chat" at bounding box center [248, 85] width 23 height 4
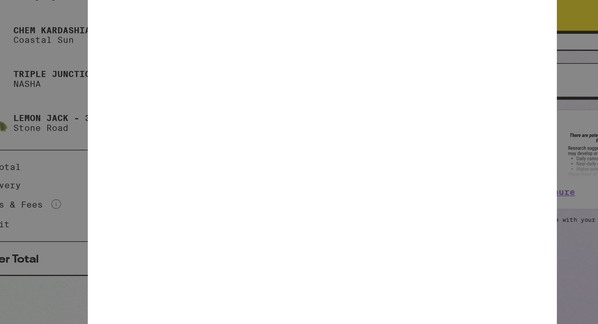
type textarea "x"
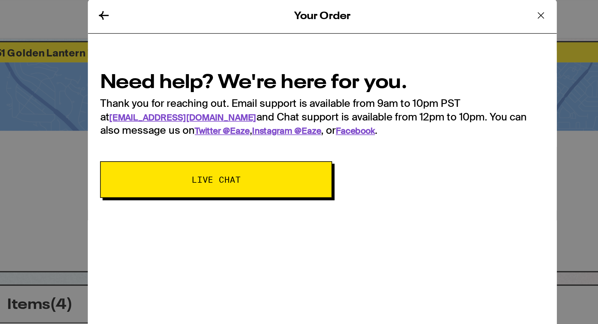
scroll to position [7, 0]
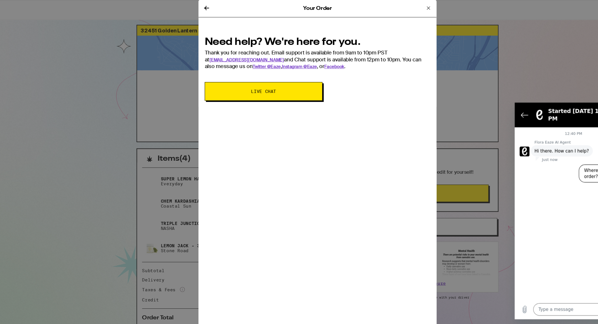
click at [250, 92] on button "Live Chat" at bounding box center [249, 85] width 110 height 17
click at [250, 91] on button "Live Chat" at bounding box center [249, 85] width 110 height 17
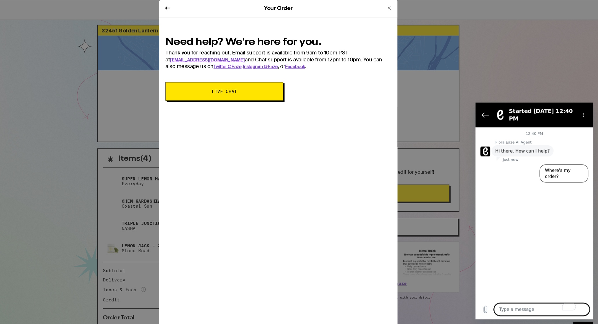
click at [500, 297] on textarea "To enrich screen reader interactions, please activate Accessibility in Grammarl…" at bounding box center [537, 296] width 89 height 12
type textarea "H"
type textarea "x"
type textarea "He"
type textarea "x"
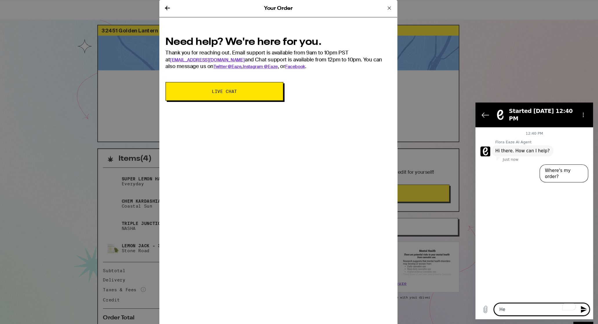
type textarea "Hel"
type textarea "x"
type textarea "Hell"
type textarea "x"
type textarea "Hello"
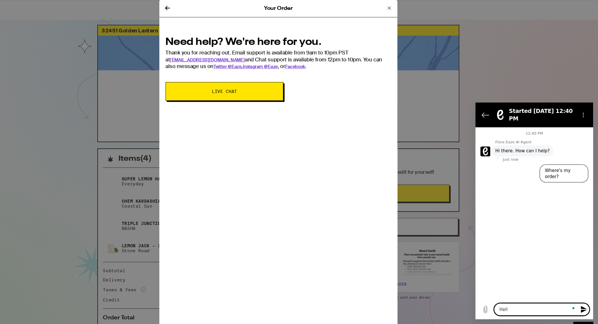
type textarea "x"
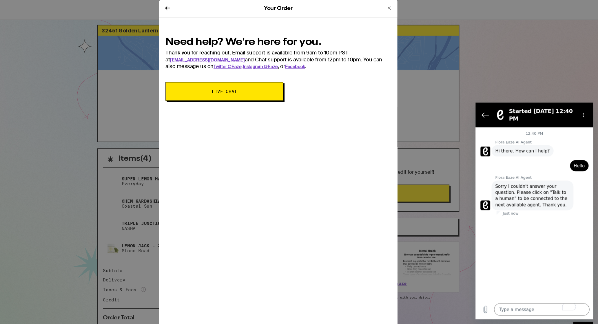
click at [525, 194] on span "Sorry I couldn't answer your question. Please click on "Talk to a human" to be …" at bounding box center [529, 189] width 70 height 23
click at [516, 193] on span "Sorry I couldn't answer your question. Please click on "Talk to a human" to be …" at bounding box center [529, 189] width 70 height 23
click at [511, 200] on span "Sorry I couldn't answer your question. Please click on "Talk to a human" to be …" at bounding box center [529, 189] width 70 height 23
drag, startPoint x: 540, startPoint y: 185, endPoint x: 509, endPoint y: 192, distance: 31.4
click at [509, 192] on span "Sorry I couldn't answer your question. Please click on "Talk to a human" to be …" at bounding box center [529, 189] width 70 height 23
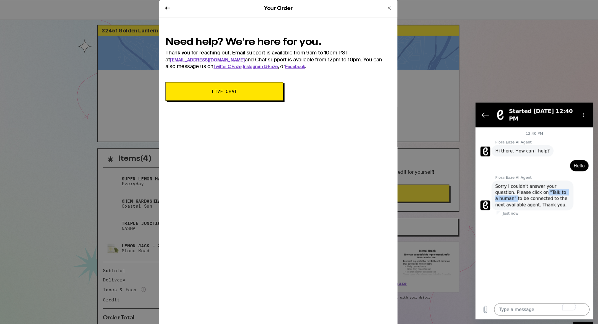
copy span ""Talk to a human""
click at [505, 293] on textarea "To enrich screen reader interactions, please activate Accessibility in Grammarl…" at bounding box center [537, 296] width 89 height 12
paste textarea ""Talk to a human""
type textarea ""Talk to a human""
type textarea "x"
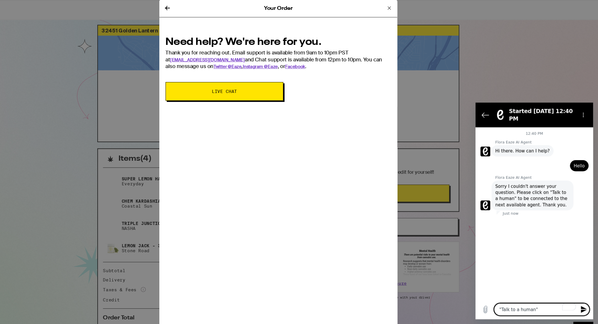
click at [505, 293] on textarea ""Talk to a human"" at bounding box center [537, 296] width 89 height 12
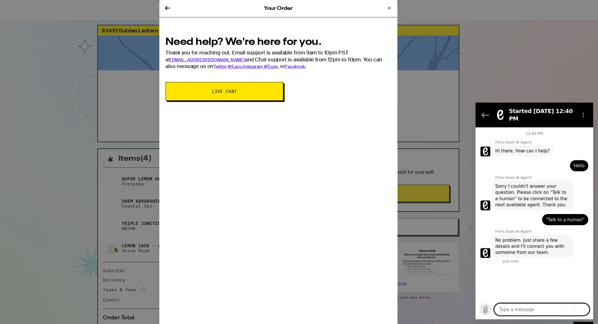
type textarea "x"
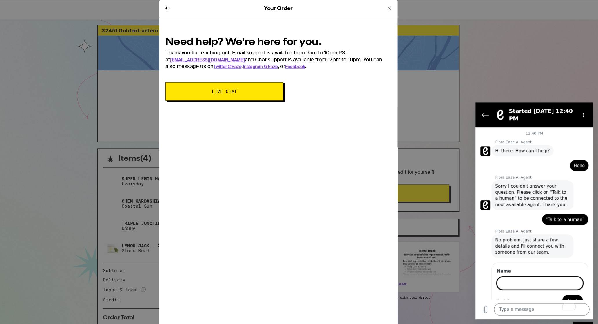
scroll to position [12, 0]
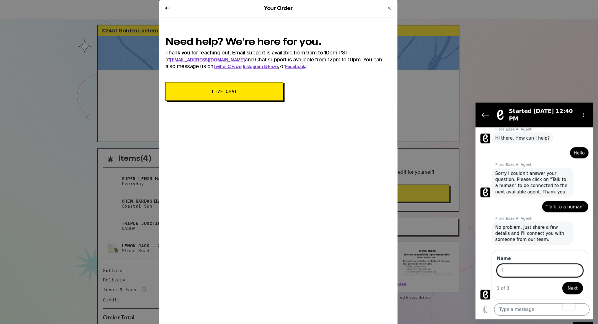
type input "Terry"
click at [566, 278] on span "Next" at bounding box center [567, 276] width 10 height 7
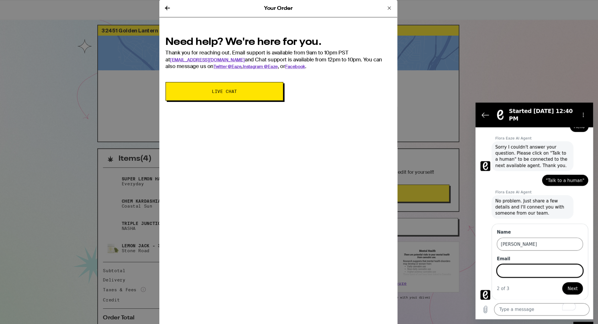
type input "ttonini@gmail.com"
click at [566, 277] on span "Next" at bounding box center [567, 276] width 10 height 7
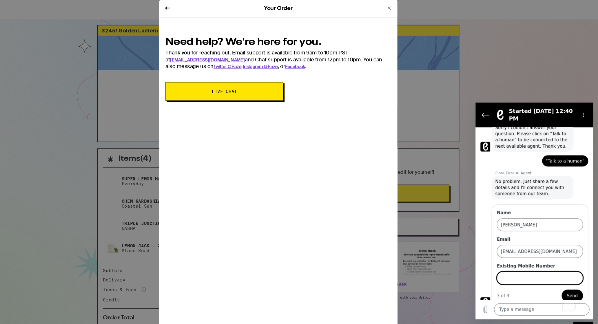
scroll to position [62, 0]
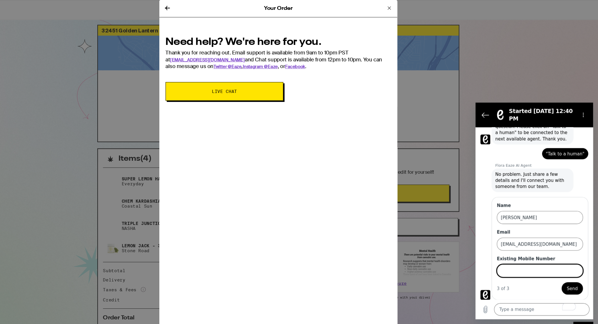
click at [507, 259] on input "Existing Mobile Number" at bounding box center [536, 260] width 81 height 12
type input "9492357898"
click at [563, 275] on span "Send" at bounding box center [566, 276] width 10 height 7
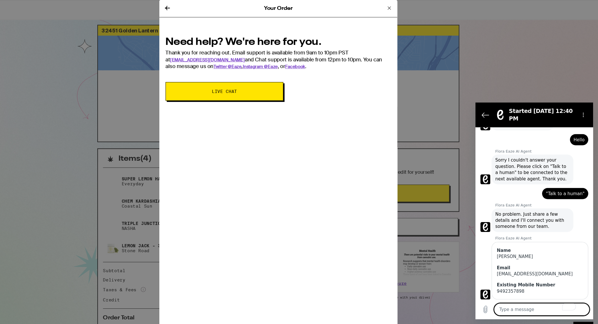
scroll to position [37, 0]
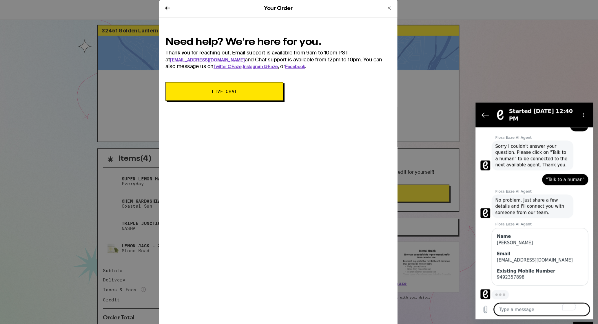
type textarea "x"
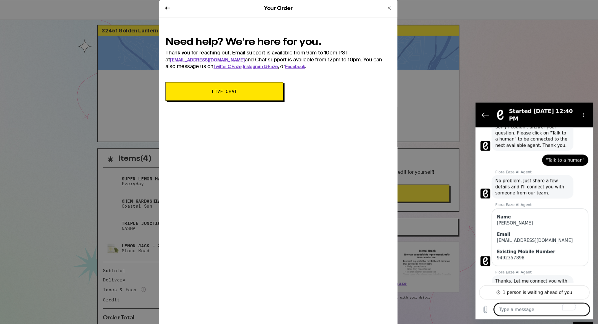
scroll to position [71, 0]
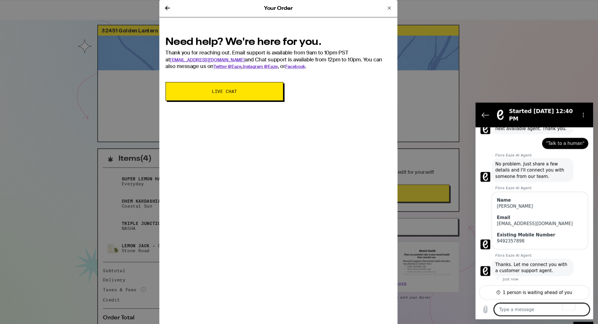
type textarea "I"
type textarea "x"
type textarea "I"
type textarea "x"
type textarea "I d"
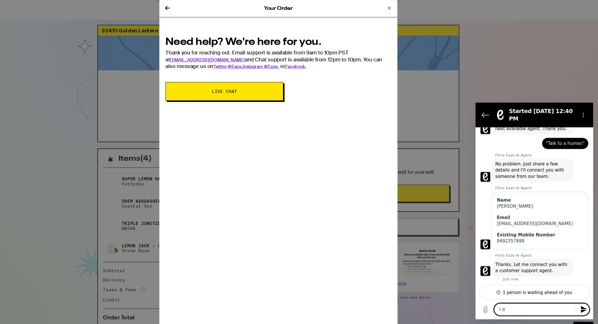
type textarea "x"
type textarea "I do"
type textarea "x"
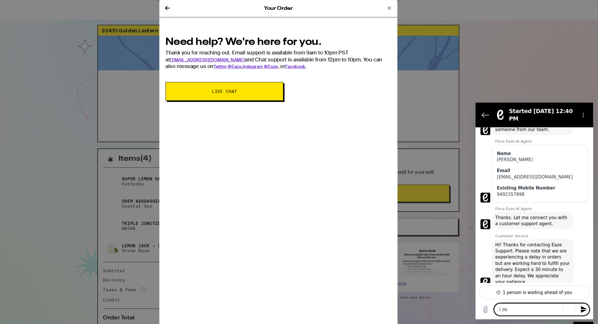
type textarea "I do"
type textarea "x"
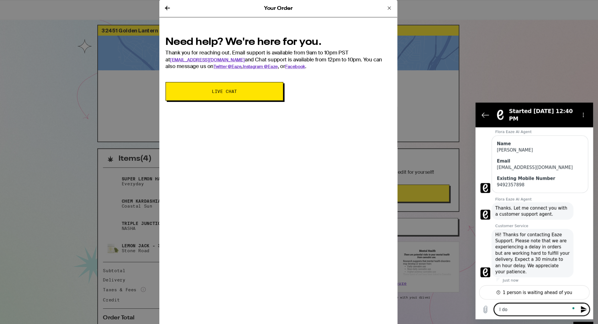
scroll to position [125, 0]
type textarea "I do n"
type textarea "x"
type textarea "I do no"
type textarea "x"
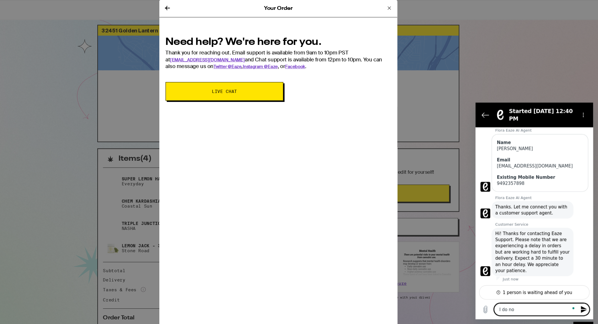
type textarea "I do not"
type textarea "x"
type textarea "I do not"
type textarea "x"
type textarea "I do not s"
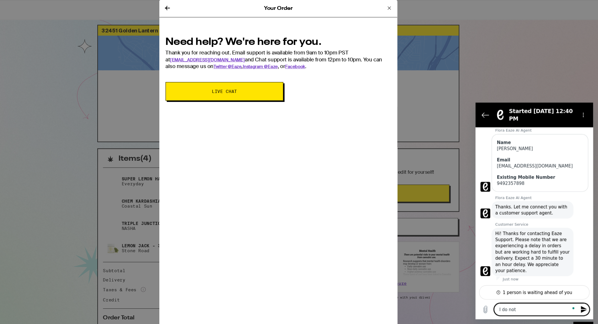
type textarea "x"
type textarea "I do not se"
type textarea "x"
type textarea "I do not see"
type textarea "x"
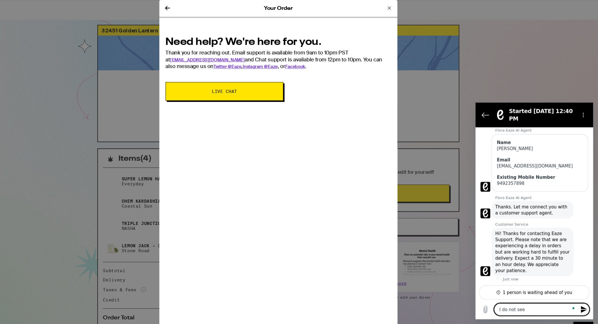
type textarea "I do not see"
type textarea "x"
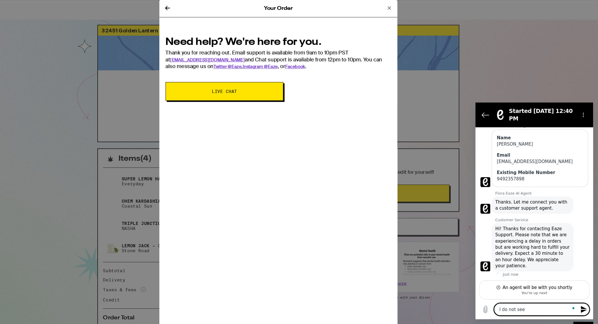
paste textarea ""Talk to a human""
type textarea "I do not see "Talk to a human""
type textarea "x"
type textarea "I do not see "Talk to a human""
type textarea "x"
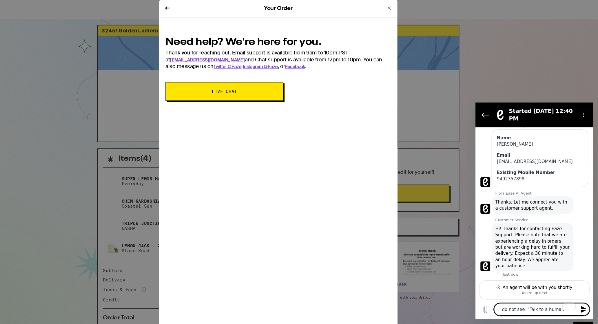
type textarea "I do not see "Talk to a human"
type textarea "x"
type textarea "I do not see "Talk to a huma"
type textarea "x"
type textarea "I do not see "Talk to a hum"
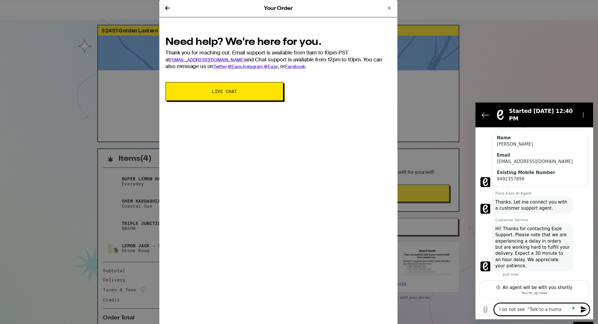
type textarea "x"
type textarea "I do not see "Talk to a hu"
type textarea "x"
type textarea "I do not see "Talk to a h"
type textarea "x"
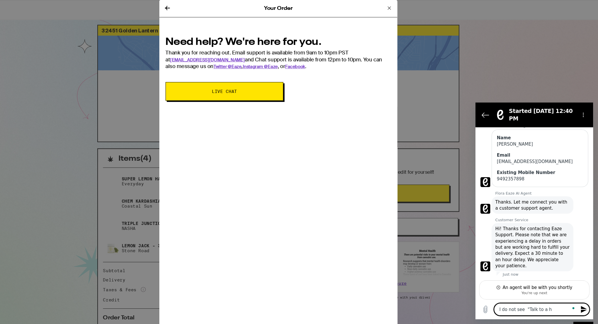
type textarea "I do not see "Talk to a"
type textarea "x"
type textarea "I do not see "Talk to a"
type textarea "x"
type textarea "I do not see "Talk to"
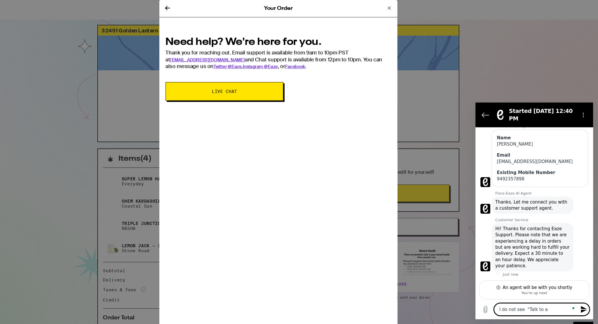
type textarea "x"
type textarea "I do not see "Talk to"
type textarea "x"
type textarea "I do not see "Talk t"
type textarea "x"
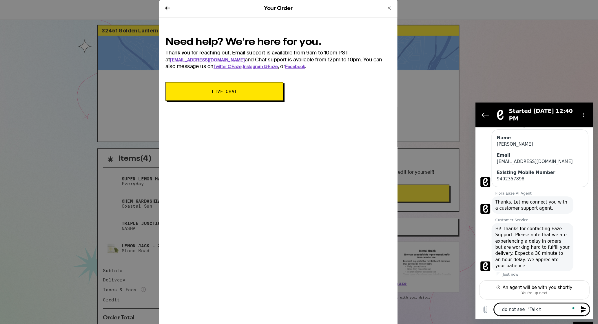
type textarea "I do not see "Talk"
type textarea "x"
type textarea "I do not see "Talk"
type textarea "x"
type textarea "I do not see "Tal"
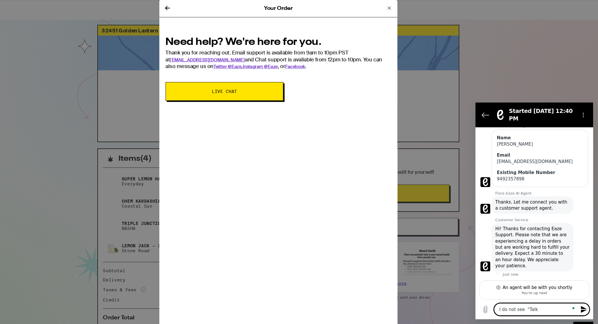
type textarea "x"
type textarea "I do not see "Ta"
type textarea "x"
type textarea "I do not see "T"
type textarea "x"
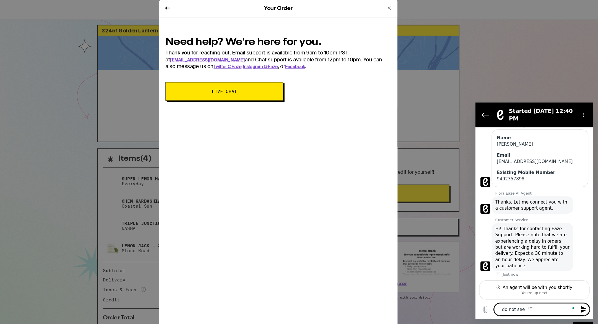
type textarea "I do not see ""
type textarea "x"
click at [402, 8] on icon at bounding box center [402, 7] width 3 height 3
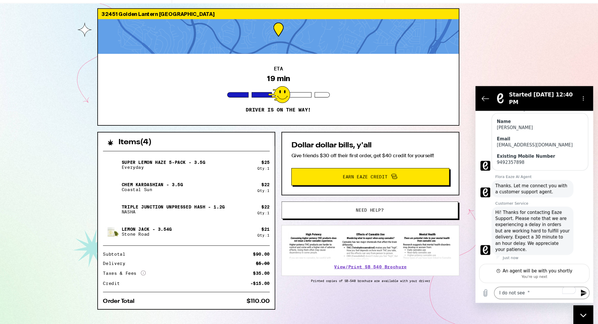
scroll to position [10, 0]
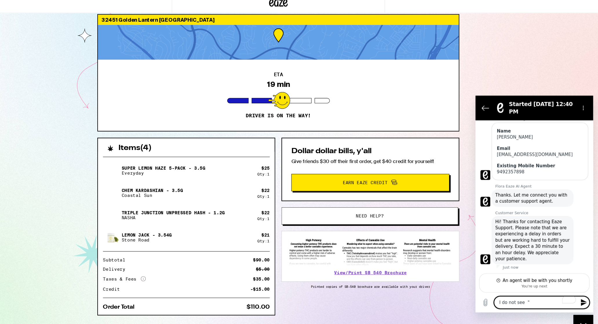
click at [532, 286] on textarea "I do not see "" at bounding box center [537, 289] width 89 height 12
click at [533, 289] on textarea "I do not see "" at bounding box center [537, 289] width 89 height 12
click at [531, 289] on textarea "I do not see "" at bounding box center [537, 289] width 89 height 12
type textarea "I do not see"
type textarea "x"
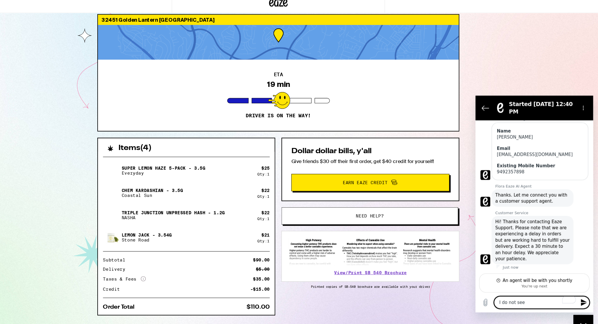
type textarea "I do not see"
type textarea "x"
type textarea "I do not see t"
type textarea "x"
type textarea "I do not see th"
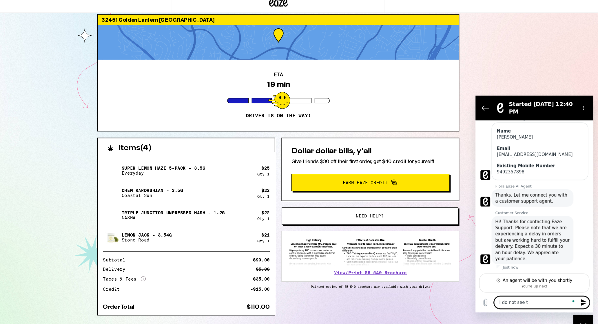
type textarea "x"
type textarea "I do not see the"
type textarea "x"
type textarea "I do not see the"
type textarea "x"
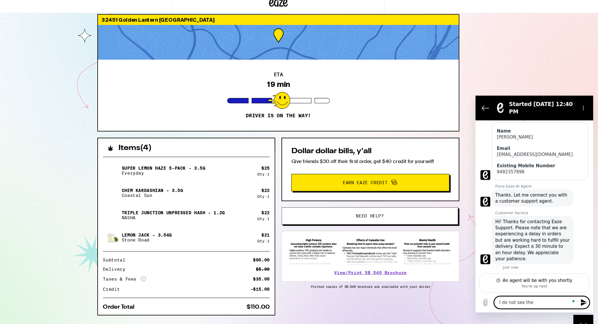
type textarea "I do not see the d"
type textarea "x"
type textarea "I do not see the di"
type textarea "x"
type textarea "I do not see the dis"
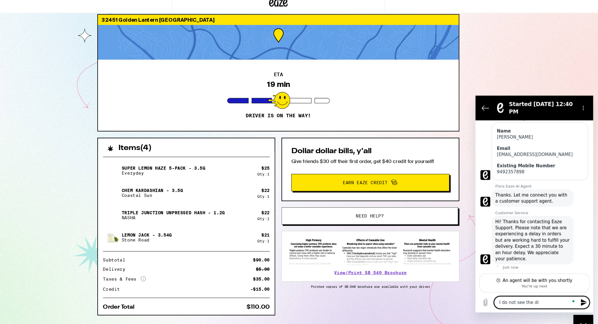
type textarea "x"
type textarea "I do not see the disc"
type textarea "x"
type textarea "I do not see the disco"
type textarea "x"
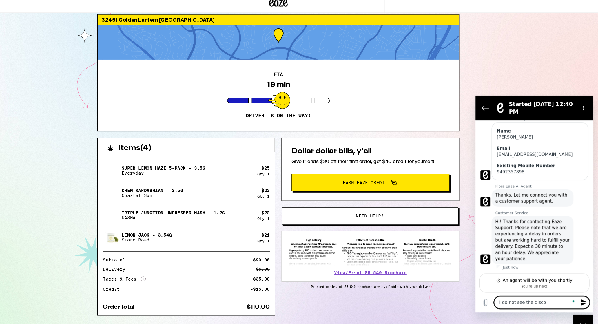
type textarea "I do not see the discou"
type textarea "x"
type textarea "I do not see the discoun"
type textarea "x"
type textarea "I do not see the discount"
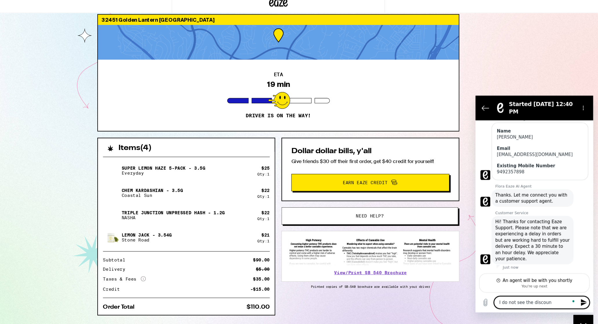
type textarea "x"
type textarea "I do not see the discount"
type textarea "x"
type textarea "I do not see the discount c"
type textarea "x"
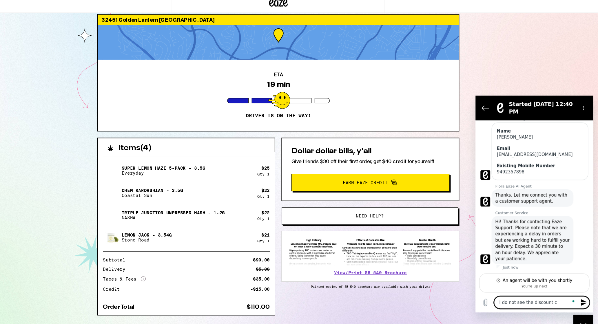
type textarea "I do not see the discount co"
type textarea "x"
type textarea "I do not see the discount cod"
type textarea "x"
type textarea "I do not see the discount code"
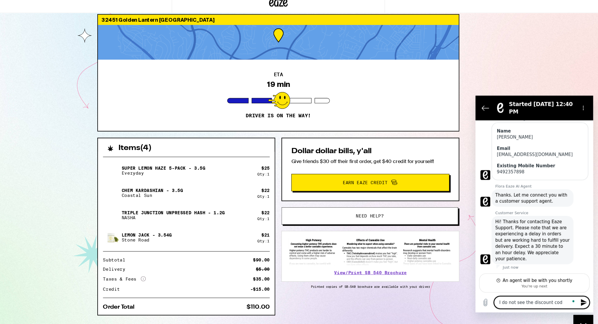
type textarea "x"
type textarea "I do not see the discount code"
type textarea "x"
type textarea "I do not see the discount code o"
type textarea "x"
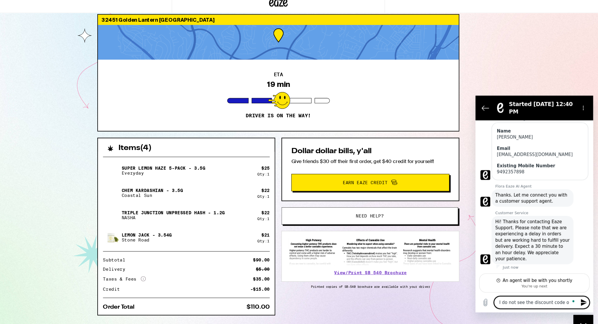
type textarea "I do not see the discount code on"
type textarea "x"
type textarea "I do not see the discount code on"
type textarea "x"
type textarea "I do not see the discount code on m"
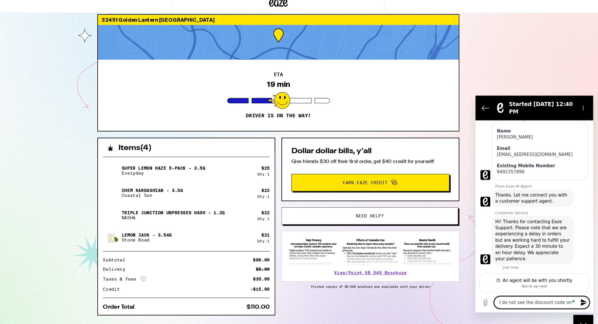
type textarea "x"
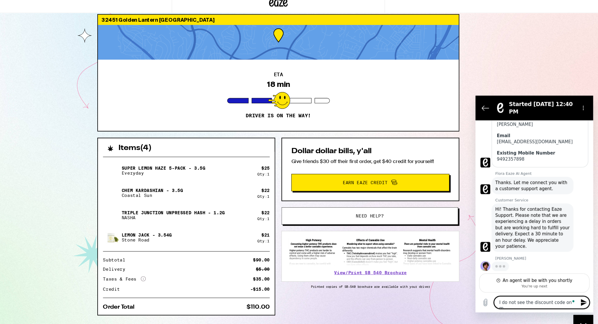
type textarea "I do not see the discount code on my"
type textarea "x"
type textarea "I do not see the discount code on my"
type textarea "x"
type textarea "I do not see the discount code on my o"
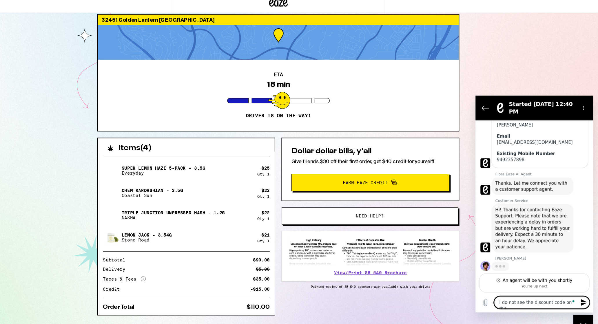
type textarea "x"
type textarea "I do not see the discount code on my or"
type textarea "x"
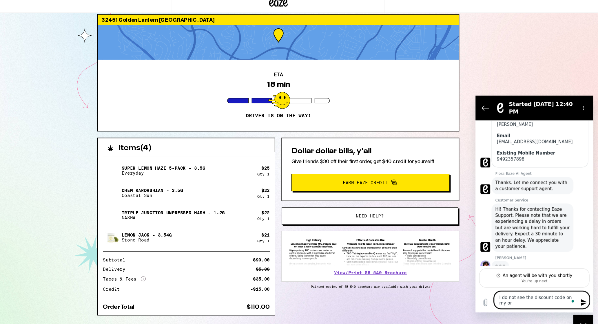
type textarea "I do not see the discount code on my ord"
type textarea "x"
type textarea "I do not see the discount code on my orde"
type textarea "x"
type textarea "I do not see the discount code on my order"
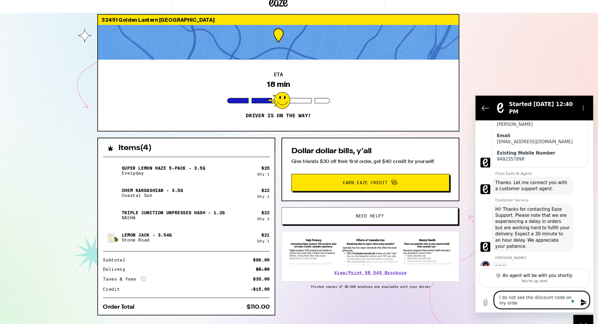
type textarea "x"
type textarea "I do not see the discount code on my order?"
type textarea "x"
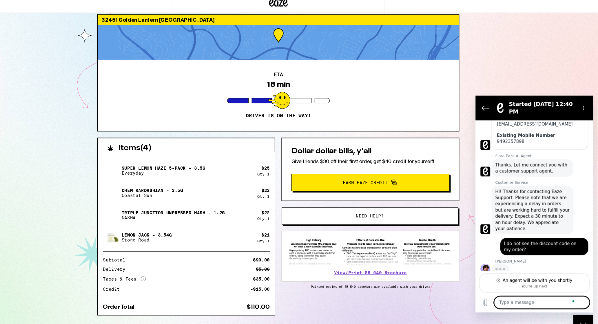
scroll to position [161, 0]
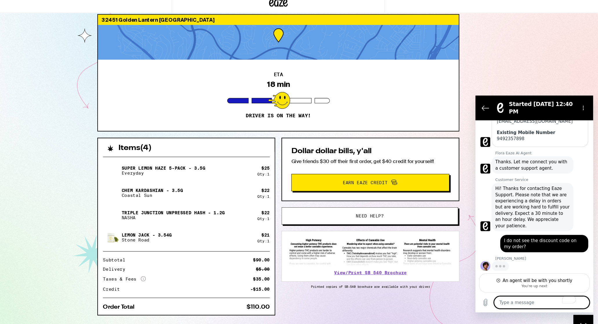
type textarea "x"
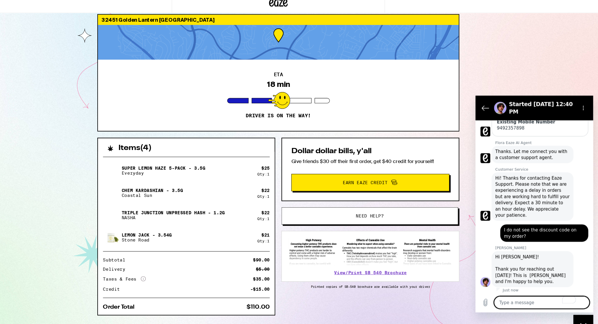
scroll to position [172, 0]
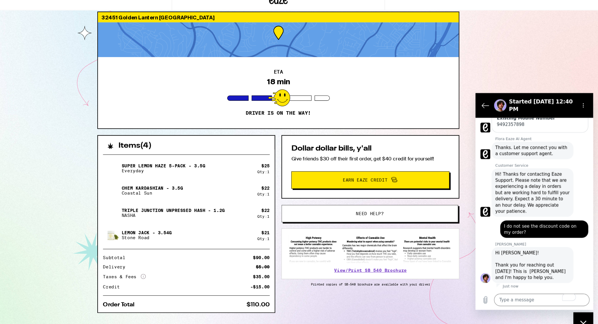
click at [523, 226] on div "says: I do not see the discount code on my order?" at bounding box center [540, 220] width 82 height 16
click at [521, 286] on textarea "To enrich screen reader interactions, please activate Accessibility in Grammarl…" at bounding box center [537, 287] width 89 height 12
paste textarea "https://www.eaze.com/o"
type textarea "https://www.eaze.com/o"
type textarea "x"
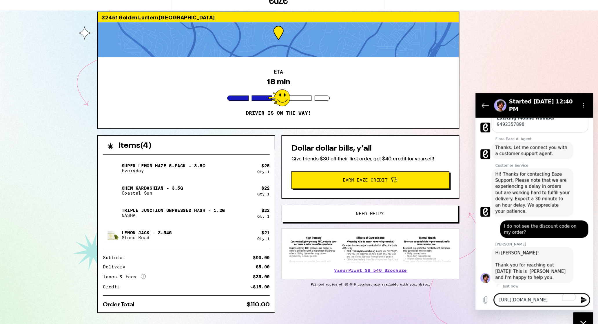
type textarea "https://www.eaze.com/"
type textarea "x"
type textarea "https://www.eaze.com"
type textarea "x"
type textarea "https://www.eaze.co"
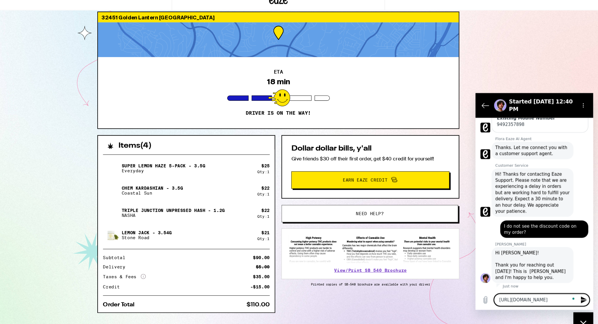
type textarea "x"
type textarea "https://www.eaze.c"
type textarea "x"
type textarea "https://www.eaze."
type textarea "x"
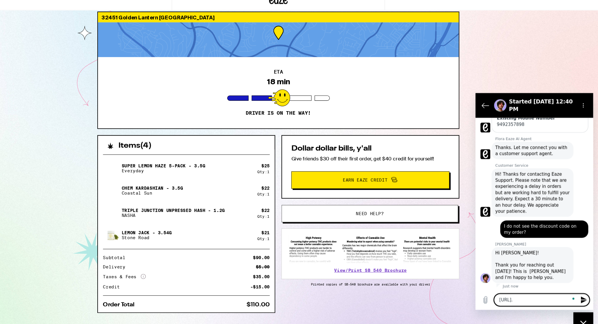
type textarea "https://www.eaze"
type textarea "x"
type textarea "https://www.eaz"
type textarea "x"
type textarea "https://www.ea"
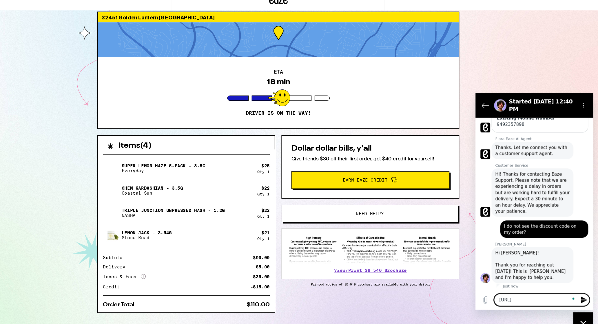
type textarea "x"
type textarea "https://www.e"
type textarea "x"
type textarea "https://www."
type textarea "x"
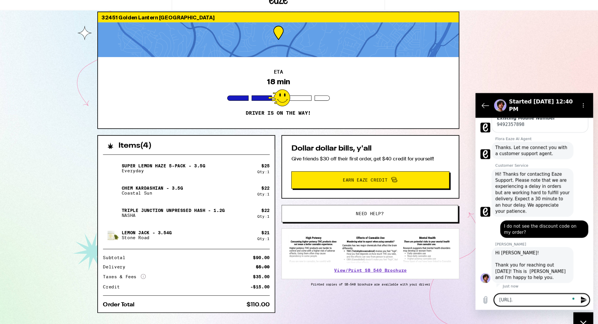
type textarea "https://www"
type textarea "x"
type textarea "https://ww"
type textarea "x"
type textarea "https://w"
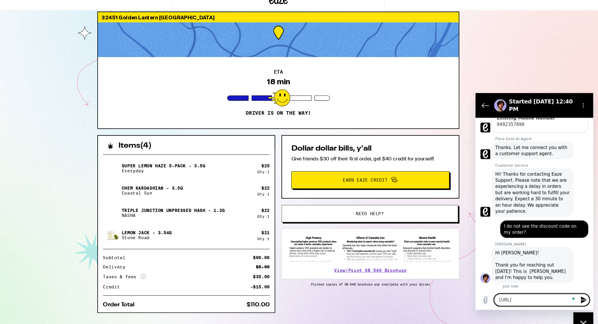
type textarea "x"
type textarea "https://"
type textarea "x"
type textarea "https:/"
type textarea "x"
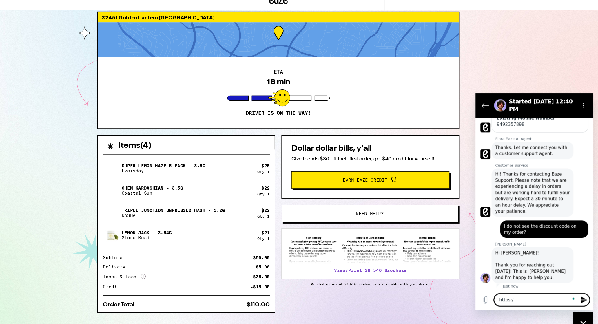
type textarea "https:"
type textarea "x"
type textarea "https"
type textarea "x"
type textarea "http"
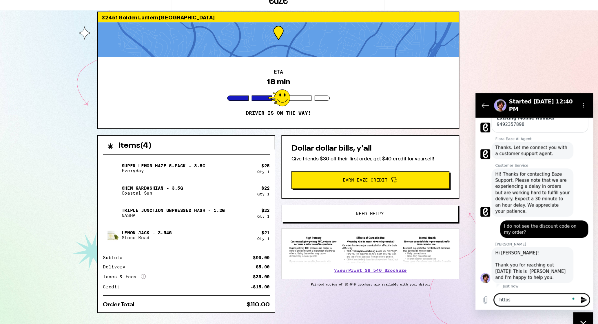
type textarea "x"
type textarea "htt"
type textarea "x"
type textarea "ht"
type textarea "x"
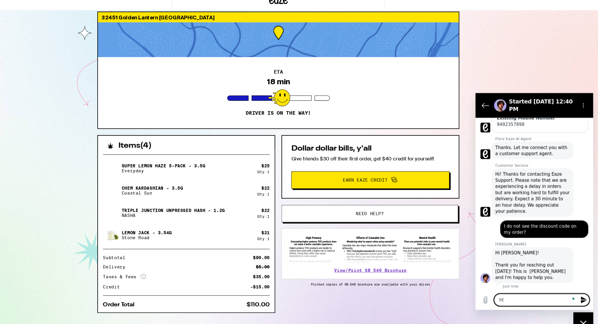
type textarea "h"
type textarea "x"
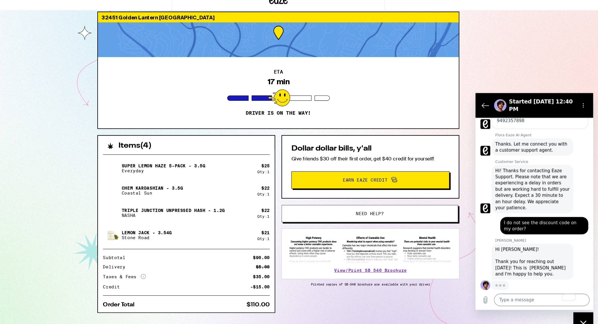
scroll to position [175, 0]
click at [513, 285] on textarea "To enrich screen reader interactions, please activate Accessibility in Grammarl…" at bounding box center [537, 287] width 89 height 12
paste textarea "30% Off - Weed Like to Party (118) Use code: PARTY30"
type textarea "30% Off - Weed Like to Party (118) Use code: PARTY30"
type textarea "x"
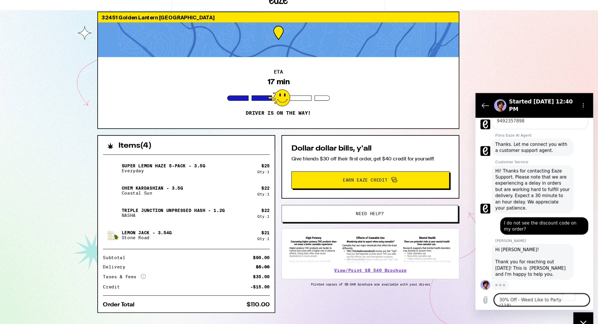
scroll to position [175, 0]
drag, startPoint x: 512, startPoint y: 281, endPoint x: 489, endPoint y: 281, distance: 22.6
click at [489, 281] on div "Type a message 30% Off - Weed Like to Party (118) Use code: PARTY30 x" at bounding box center [531, 281] width 110 height 28
type textarea "30% Off - Weed Like to Party Use code: PARTY30"
type textarea "x"
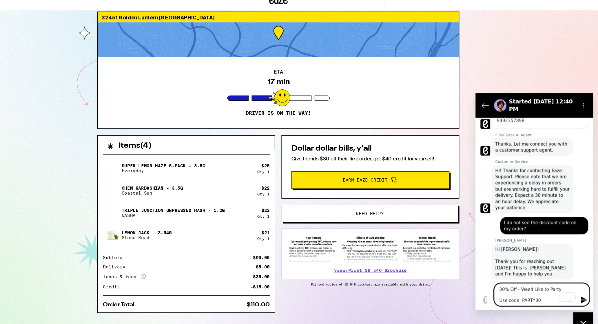
type textarea "30% Off - Weed Like to Party Use code: PARTY30"
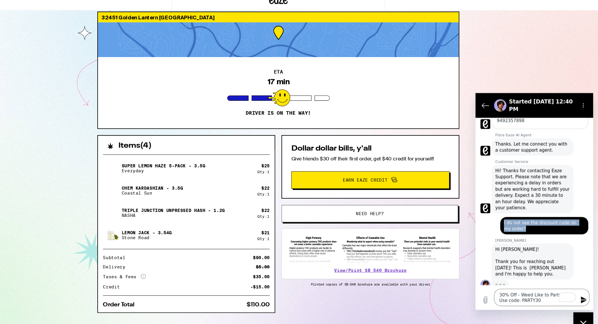
drag, startPoint x: 521, startPoint y: 218, endPoint x: 489, endPoint y: 207, distance: 34.4
click at [489, 207] on div "says: I do not see the discount code on my order?" at bounding box center [528, 215] width 105 height 20
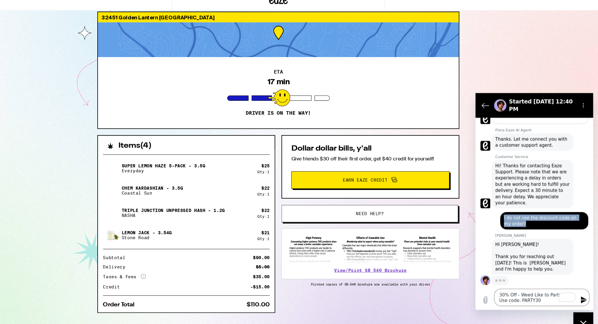
copy span "I do not see the discount code on my order?"
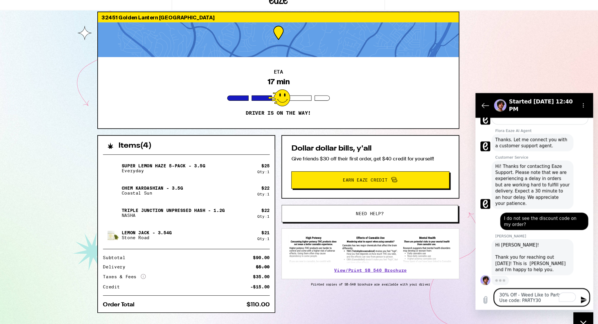
click at [543, 289] on textarea "30% Off - Weed Like to Party Use code: PARTY30" at bounding box center [537, 284] width 89 height 16
paste textarea "I do not see the discount code on my order?"
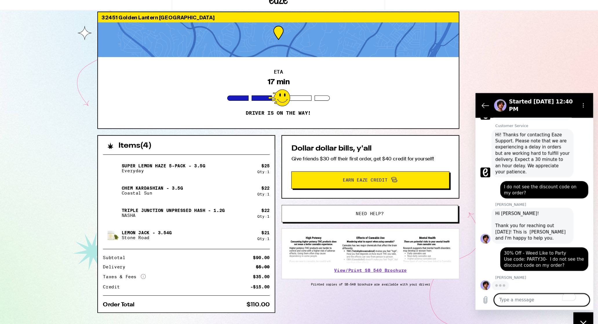
scroll to position [208, 0]
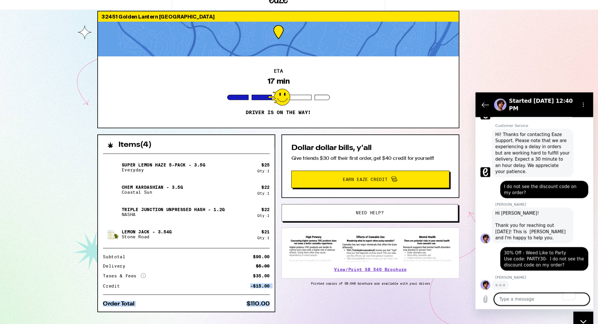
click at [256, 313] on div "Items ( 4 ) Super Lemon Haze 5-Pack - 3.5g Everyday $ 25 Qty: 1 Chem Kardashian…" at bounding box center [299, 230] width 338 height 190
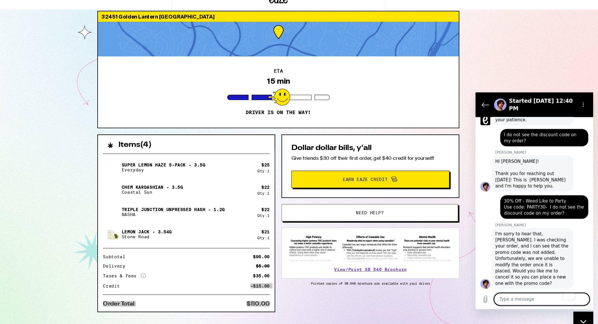
scroll to position [10, 0]
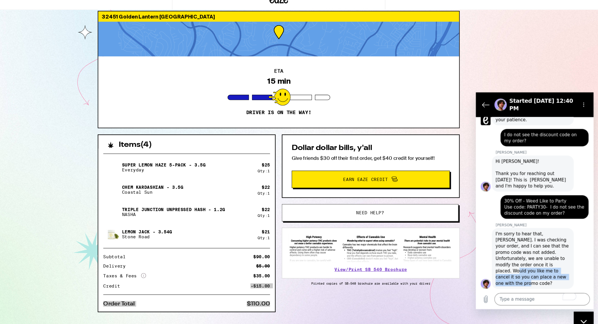
drag, startPoint x: 521, startPoint y: 263, endPoint x: 515, endPoint y: 254, distance: 11.1
click at [515, 254] on span "I'm sorry to hear that, Terry. I was checking your order, and I can see that th…" at bounding box center [529, 247] width 70 height 52
drag, startPoint x: 520, startPoint y: 263, endPoint x: 511, endPoint y: 258, distance: 10.5
click at [511, 258] on span "I'm sorry to hear that, Terry. I was checking your order, and I can see that th…" at bounding box center [529, 247] width 70 height 52
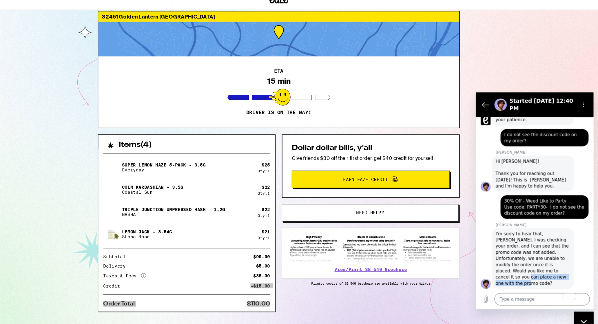
click at [511, 258] on span "I'm sorry to hear that, Terry. I was checking your order, and I can see that th…" at bounding box center [529, 247] width 70 height 52
click at [507, 286] on textarea "To enrich screen reader interactions, please activate Accessibility in Grammarl…" at bounding box center [537, 286] width 89 height 12
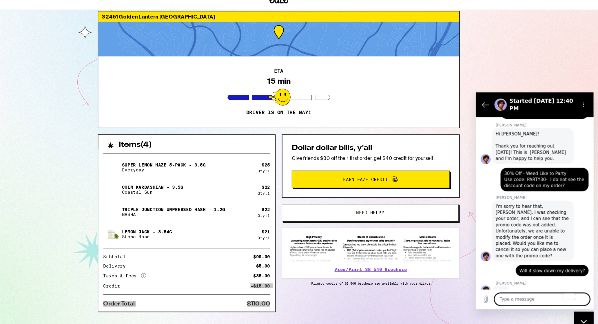
scroll to position [282, 0]
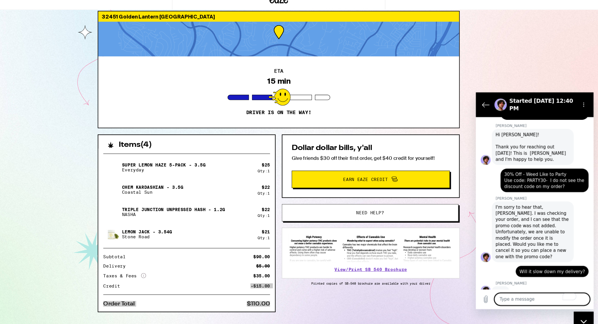
click at [528, 287] on textarea "To enrich screen reader interactions, please activate Accessibility in Grammarl…" at bounding box center [537, 286] width 89 height 12
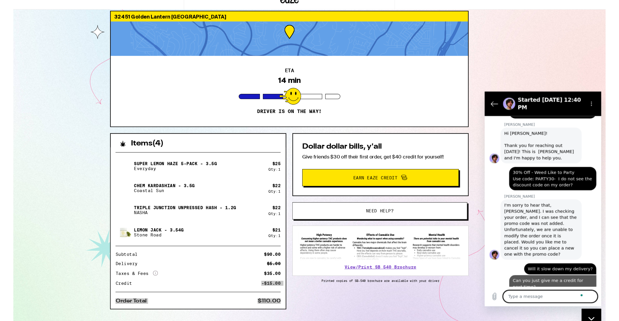
scroll to position [298, 0]
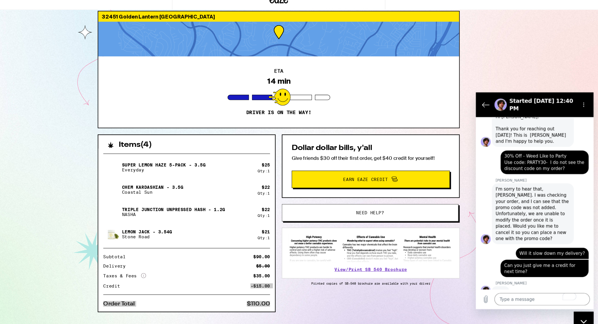
click at [550, 216] on span "I'm sorry to hear that, Terry. I was checking your order, and I can see that th…" at bounding box center [529, 206] width 70 height 52
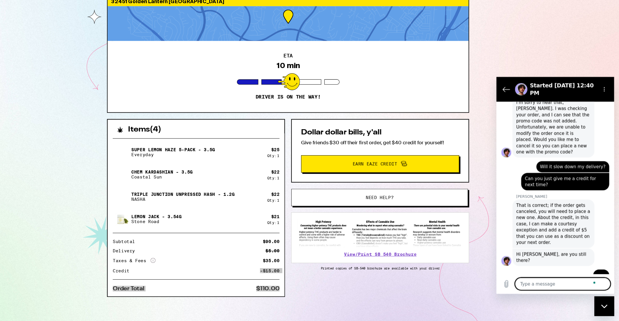
scroll to position [366, 0]
click at [523, 276] on div "Type a message x" at bounding box center [551, 270] width 110 height 19
click at [525, 273] on textarea "To enrich screen reader interactions, please activate Accessibility in Grammarl…" at bounding box center [557, 271] width 89 height 12
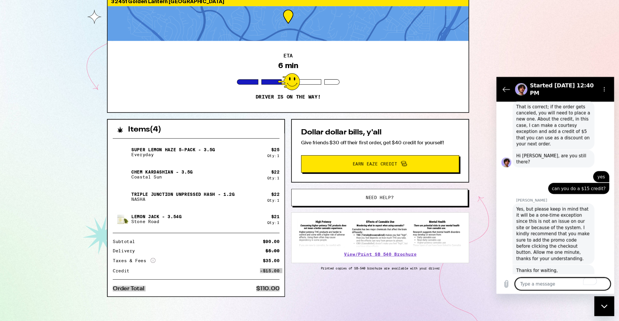
scroll to position [471, 0]
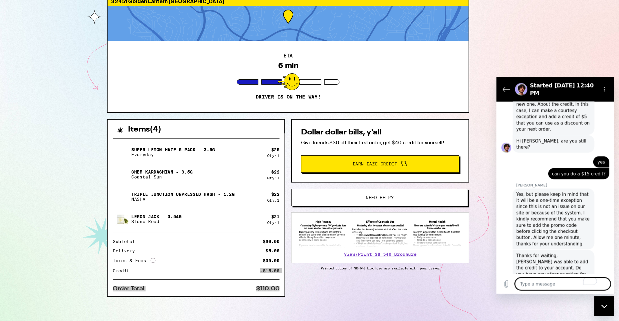
click at [538, 272] on textarea "To enrich screen reader interactions, please activate Accessibility in Grammarl…" at bounding box center [557, 271] width 89 height 12
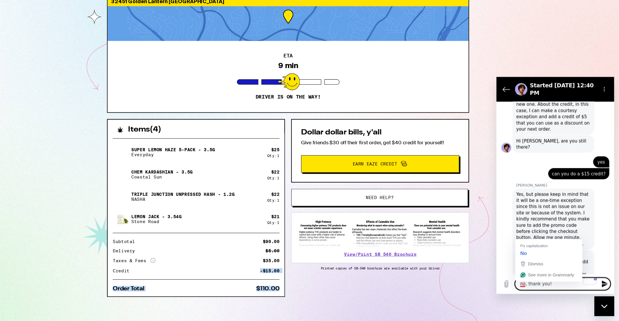
drag, startPoint x: 523, startPoint y: 271, endPoint x: 511, endPoint y: 271, distance: 11.9
click at [511, 271] on div "Type a message no, thank you! x" at bounding box center [551, 270] width 110 height 19
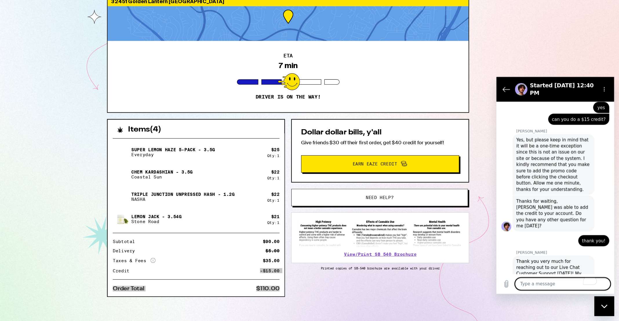
scroll to position [545, 0]
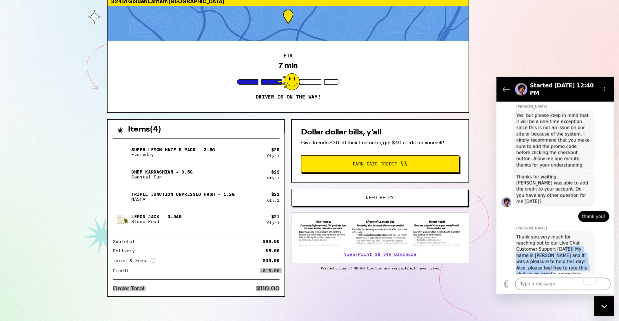
drag, startPoint x: 536, startPoint y: 221, endPoint x: 548, endPoint y: 238, distance: 21.0
click at [548, 238] on span "Thank you very much for reaching out to our Live Chat Customer Support today! M…" at bounding box center [550, 249] width 70 height 52
click at [183, 88] on div "ETA 7 min Driver is on the way!" at bounding box center [309, 92] width 337 height 67
click at [504, 90] on icon "Back to the conversation list" at bounding box center [505, 88] width 6 height 4
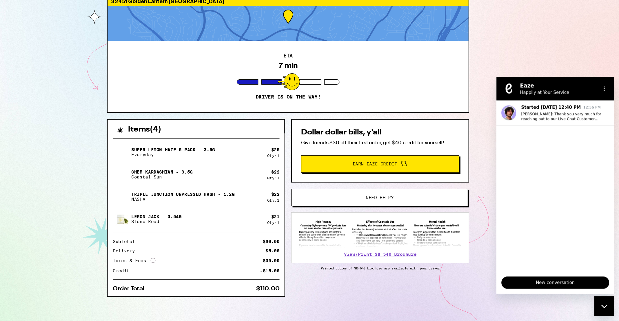
click at [501, 80] on div "32451 Golden Lantern Laguna Niguel 92677 ETA 7 min Driver is on the way! Items …" at bounding box center [309, 153] width 619 height 335
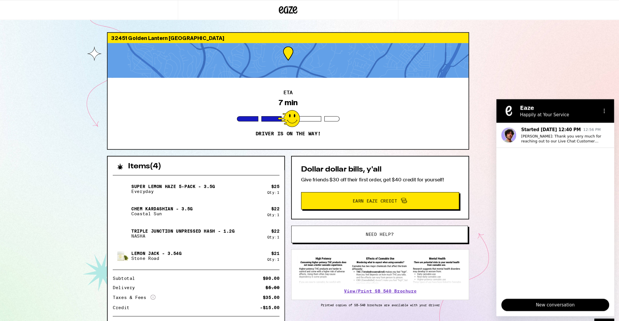
click at [273, 70] on div at bounding box center [309, 56] width 337 height 32
click at [228, 60] on div at bounding box center [309, 56] width 337 height 32
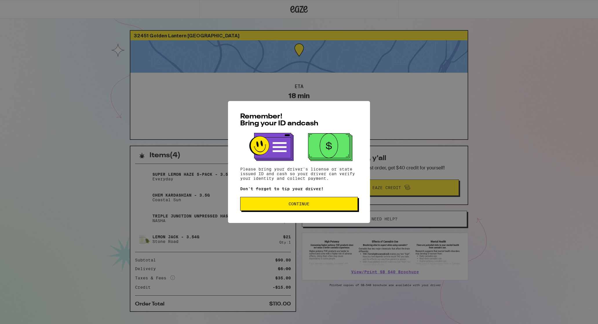
click at [258, 201] on button "Continue" at bounding box center [299, 204] width 118 height 14
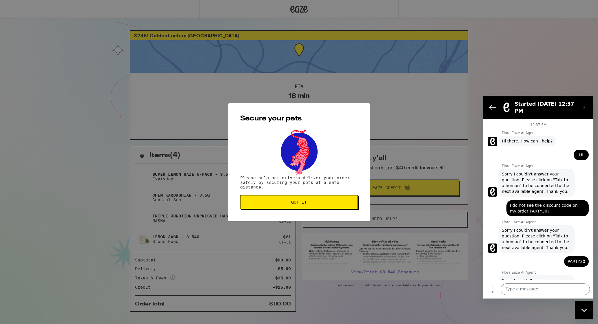
scroll to position [30, 0]
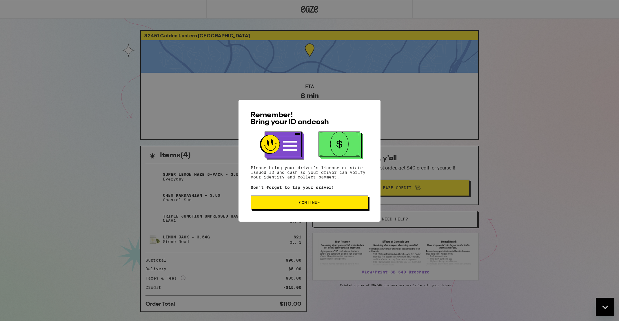
click at [313, 209] on button "Continue" at bounding box center [310, 203] width 118 height 14
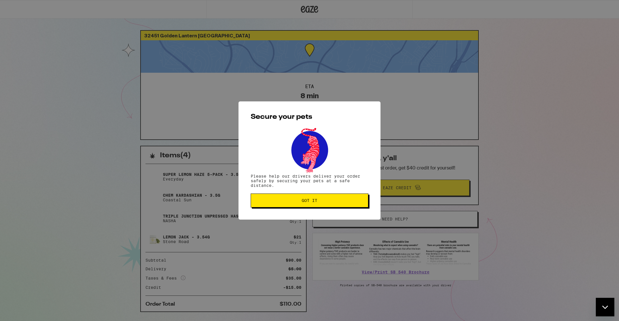
click at [313, 209] on div "Secure your pets Please help our drivers deliver your order safely by securing …" at bounding box center [309, 160] width 142 height 118
click at [311, 201] on span "Got it" at bounding box center [310, 201] width 16 height 4
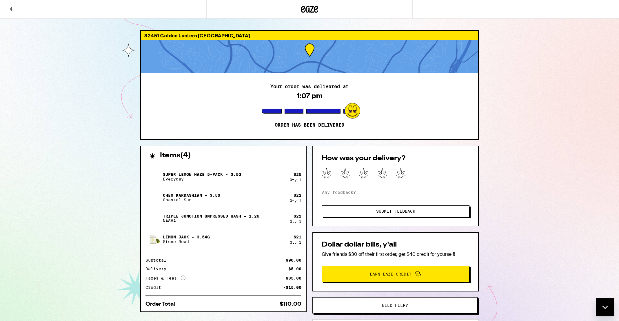
click at [10, 12] on button at bounding box center [12, 9] width 24 height 18
